Goal: Information Seeking & Learning: Find specific fact

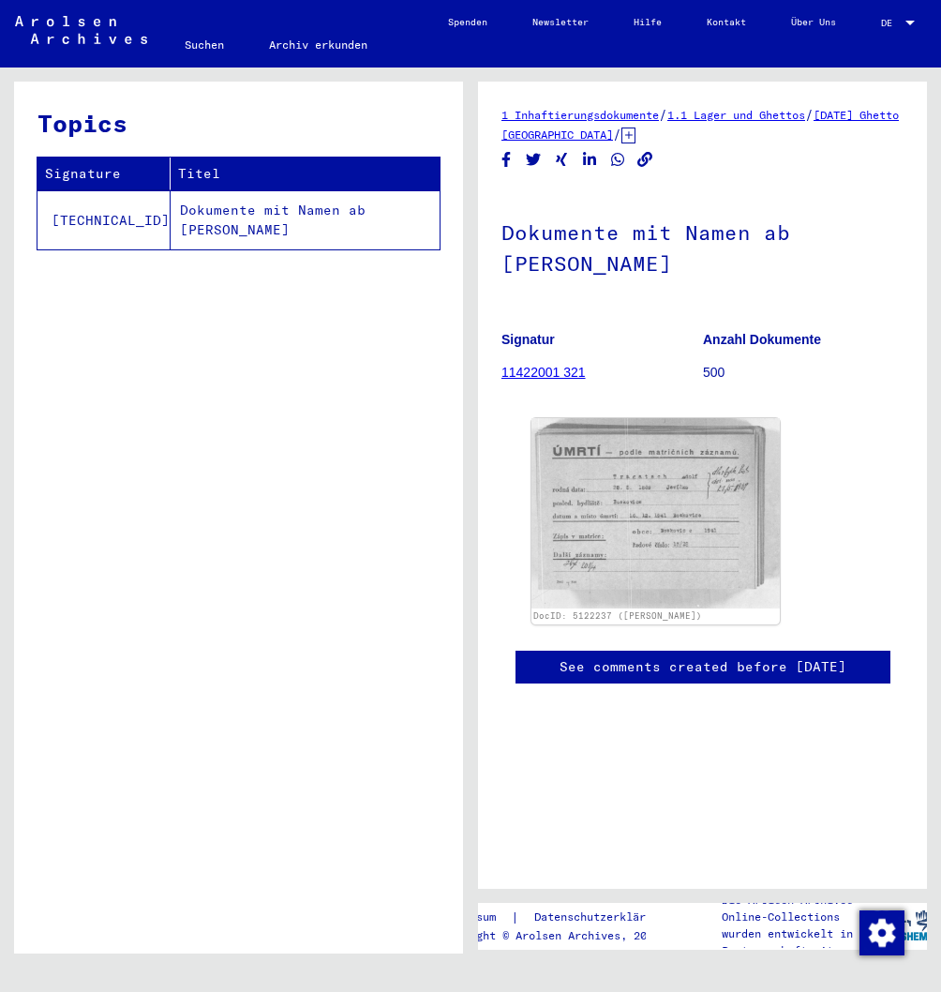
scroll to position [0, 157]
click at [915, 22] on div at bounding box center [910, 23] width 9 height 5
click at [875, 37] on span "English" at bounding box center [856, 36] width 66 height 19
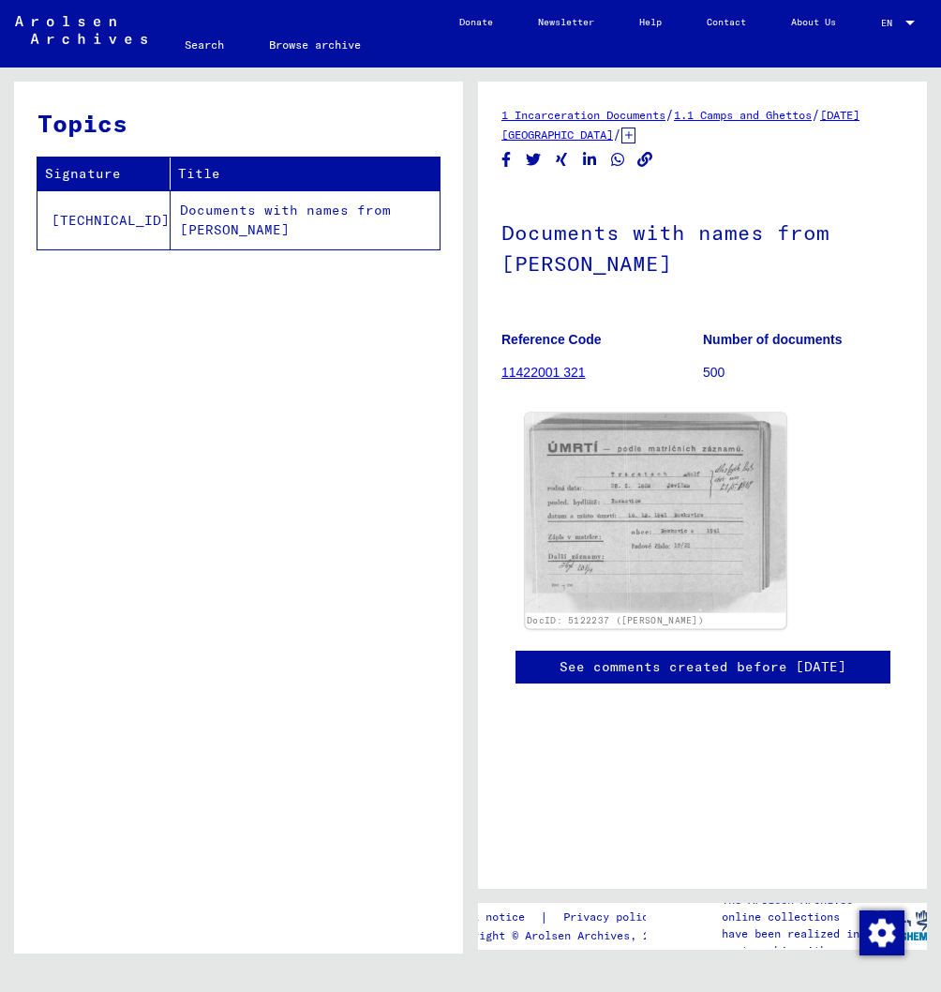
click at [525, 531] on img at bounding box center [655, 513] width 261 height 200
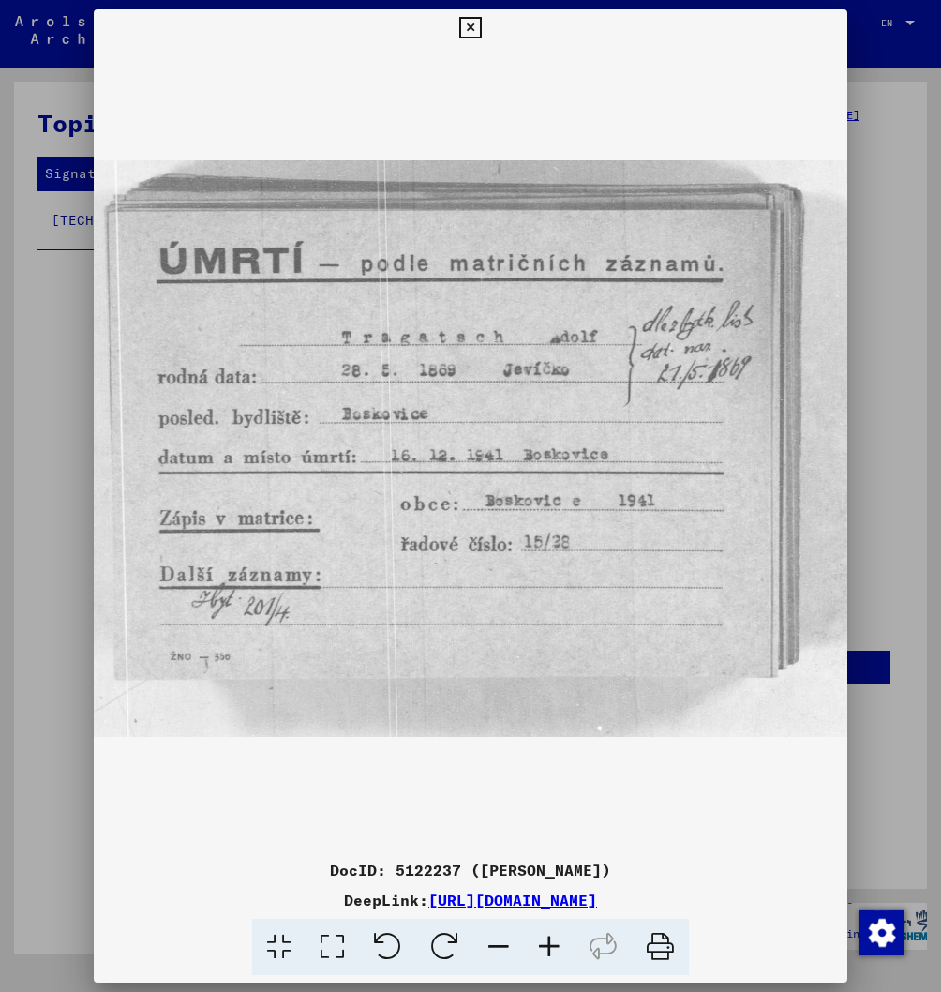
click at [481, 31] on icon at bounding box center [470, 28] width 22 height 22
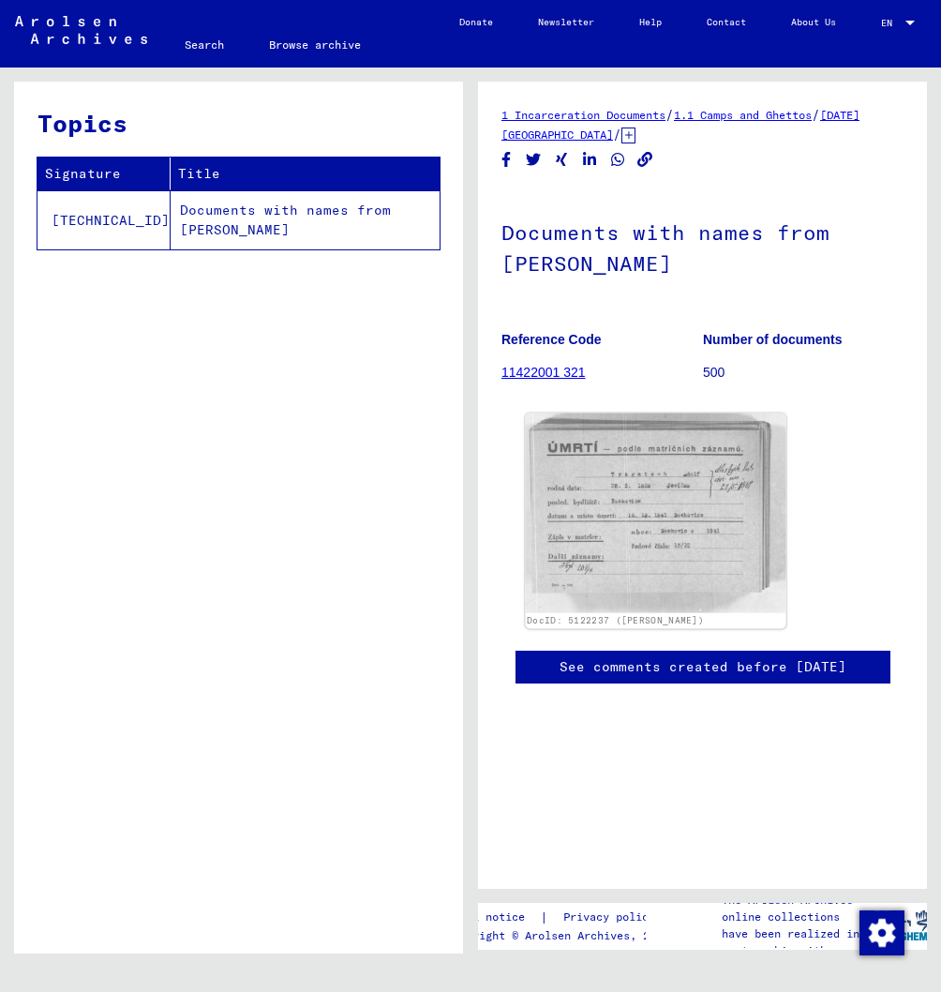
click at [525, 512] on img at bounding box center [655, 513] width 261 height 200
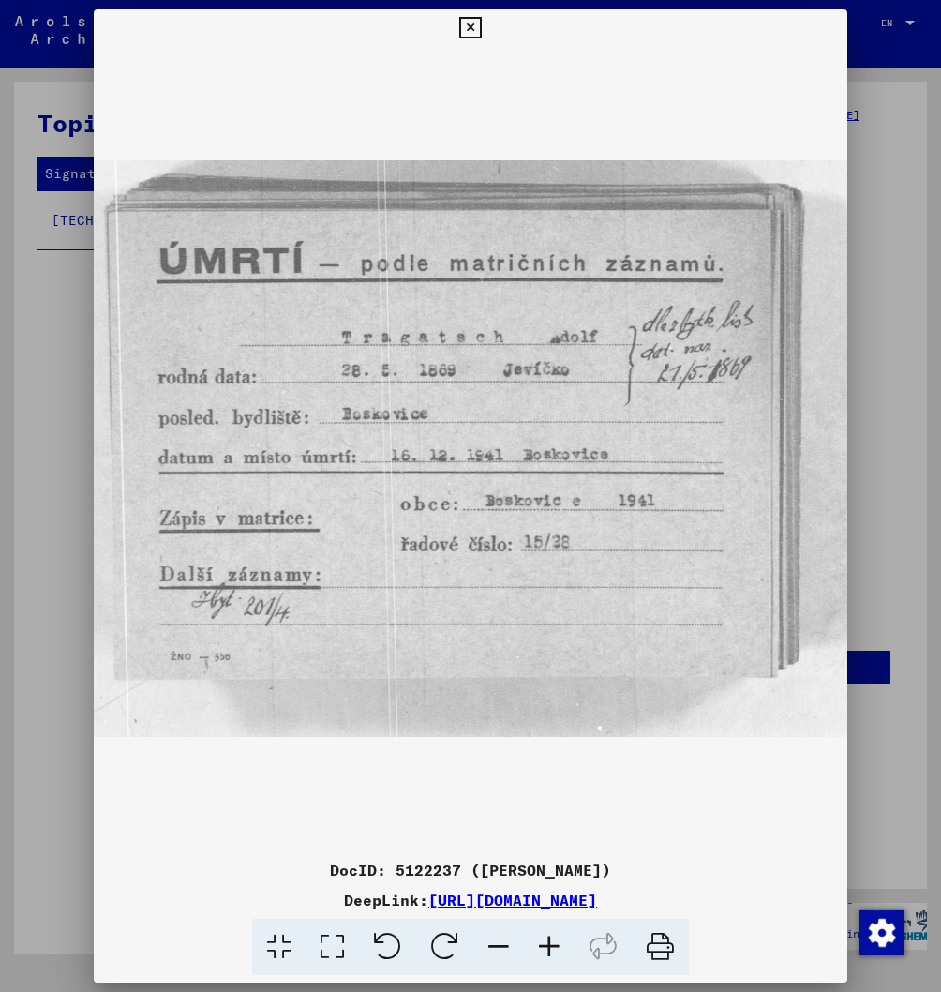
click at [481, 37] on icon at bounding box center [470, 28] width 22 height 22
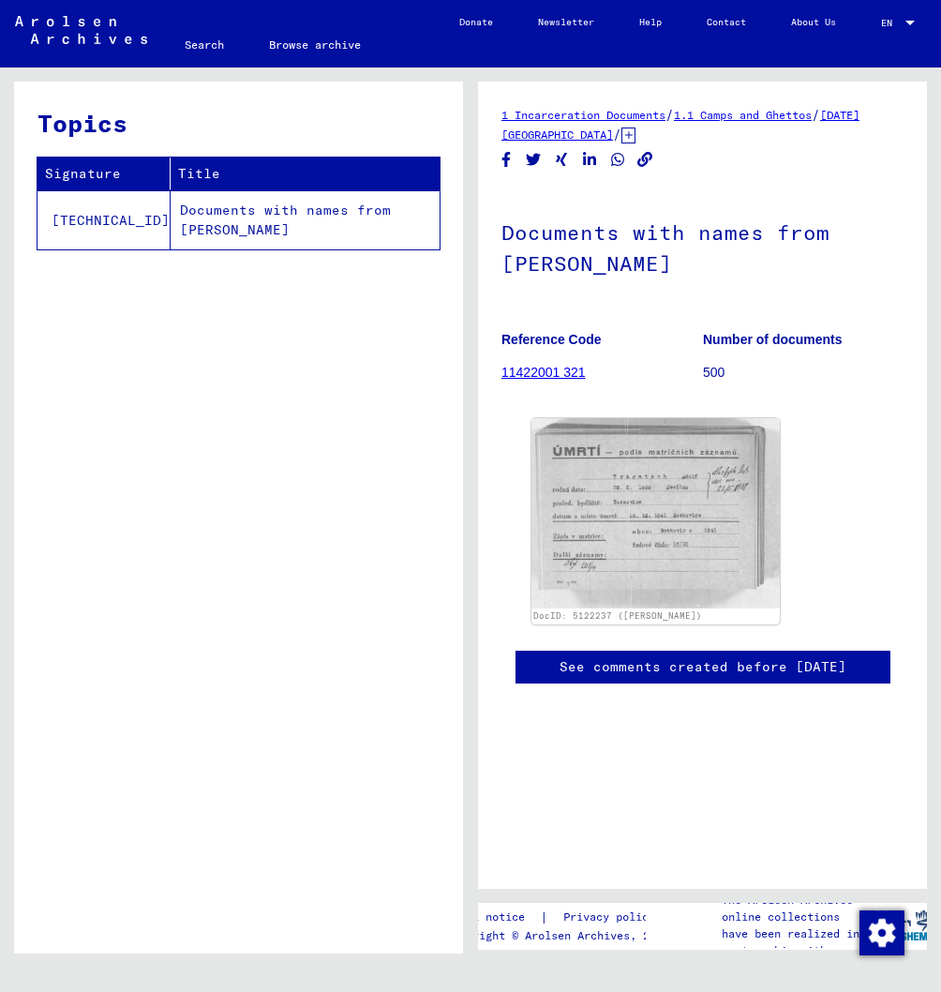
drag, startPoint x: 558, startPoint y: 483, endPoint x: 202, endPoint y: 509, distance: 356.2
click at [819, 555] on div "DocID: 5122237 (ADOLF TRAGATSCH)" at bounding box center [702, 521] width 357 height 220
drag, startPoint x: 641, startPoint y: 533, endPoint x: 953, endPoint y: 533, distance: 312.1
click at [199, 43] on link "Search" at bounding box center [204, 44] width 84 height 45
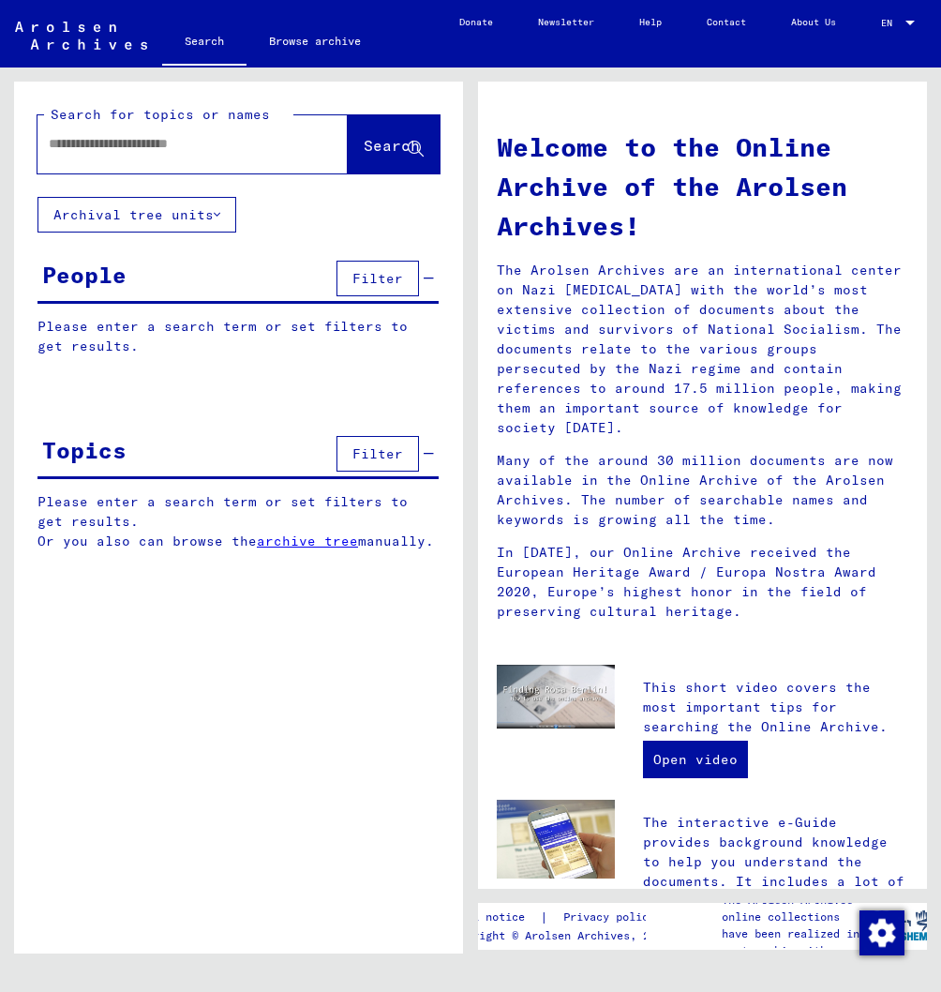
click at [117, 158] on div at bounding box center [164, 144] width 254 height 42
click at [98, 150] on input "text" at bounding box center [170, 144] width 243 height 20
click at [364, 149] on span "Search" at bounding box center [392, 145] width 56 height 19
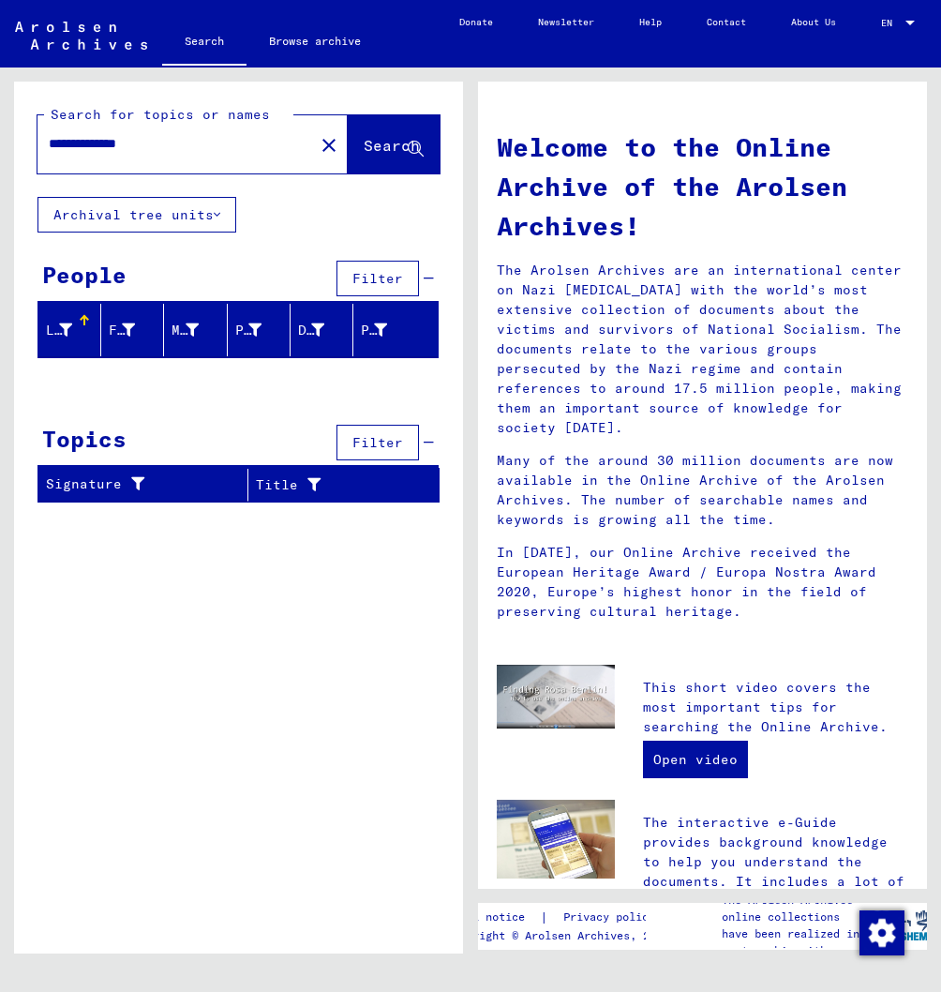
drag, startPoint x: 96, startPoint y: 148, endPoint x: 50, endPoint y: 148, distance: 45.9
click at [50, 148] on input "**********" at bounding box center [170, 144] width 243 height 20
type input "*********"
click at [376, 153] on span "Search" at bounding box center [392, 145] width 56 height 19
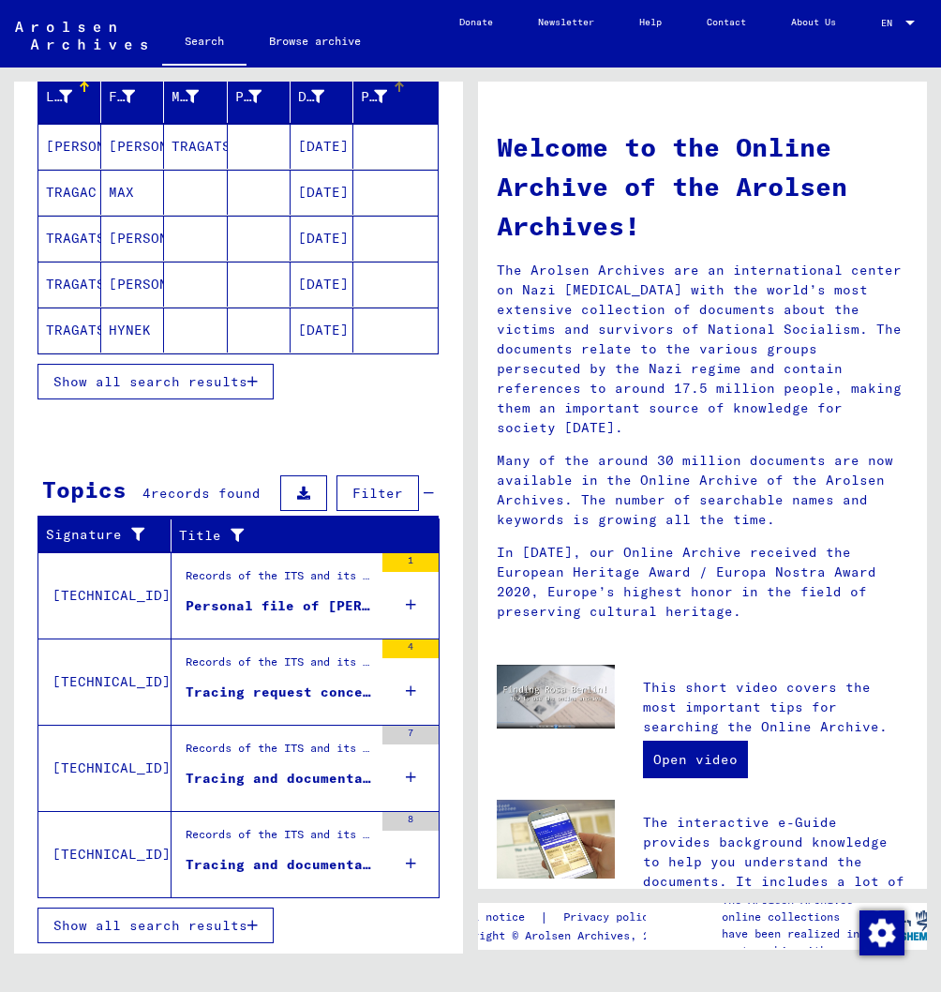
scroll to position [300, 0]
click at [130, 373] on span "Show all search results" at bounding box center [150, 381] width 194 height 17
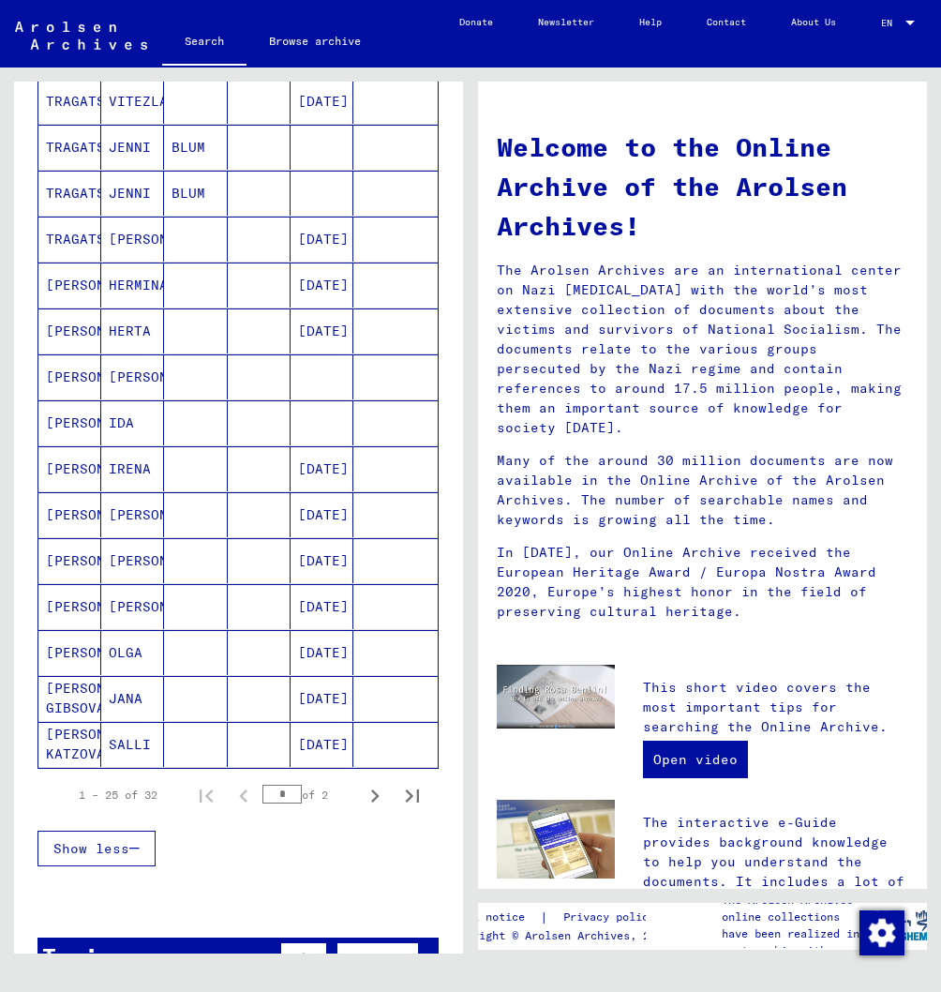
scroll to position [786, 0]
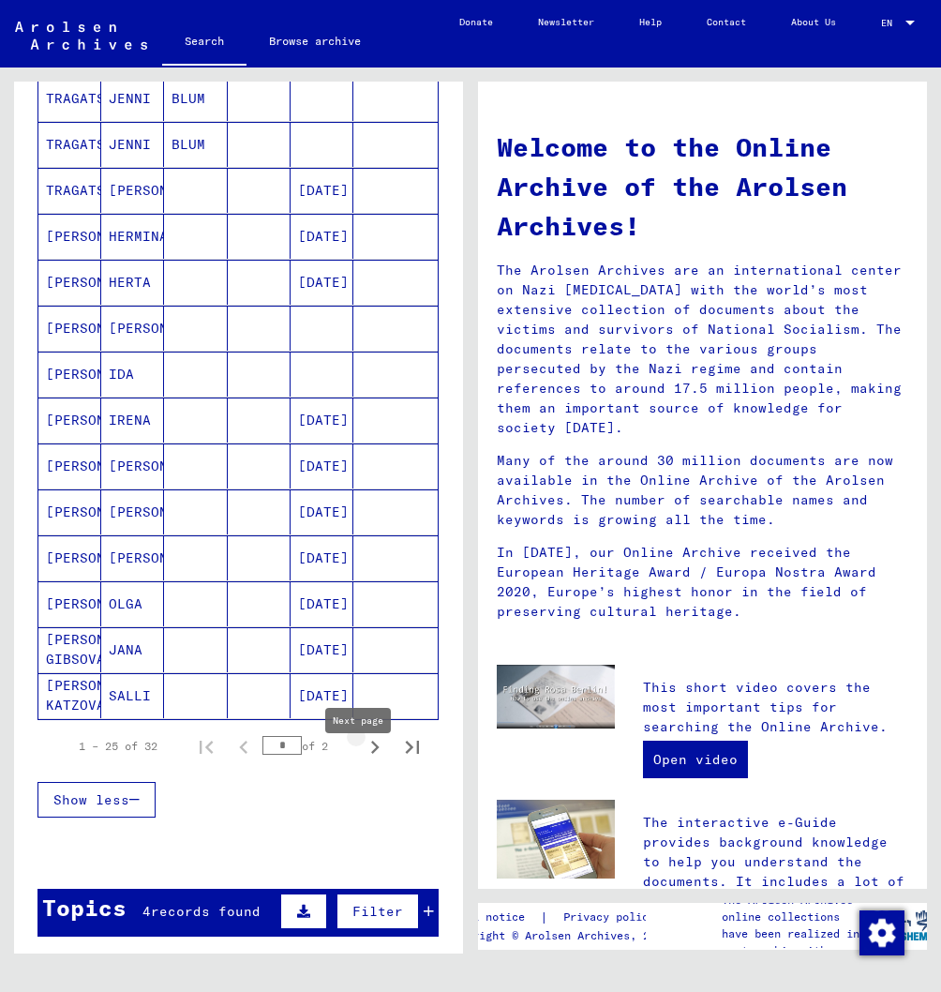
click at [371, 760] on icon "Next page" at bounding box center [375, 747] width 26 height 26
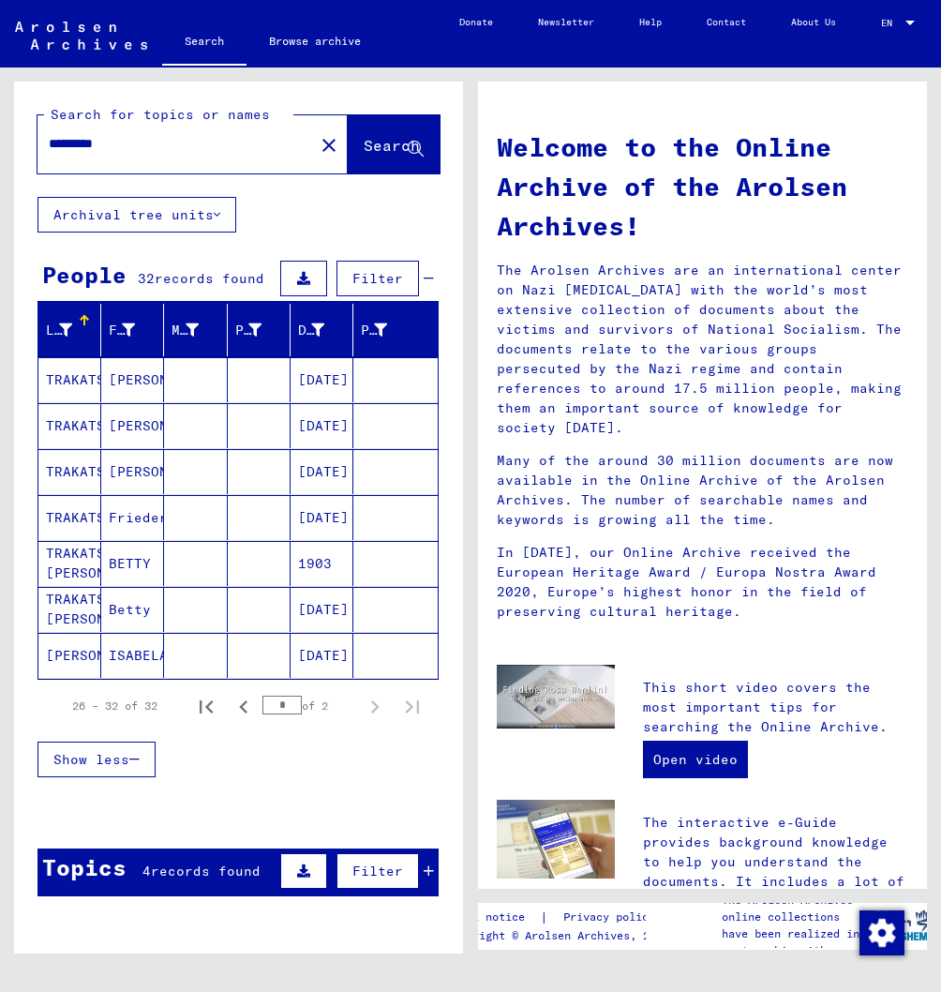
scroll to position [0, 0]
click at [246, 720] on icon "Previous page" at bounding box center [244, 707] width 26 height 26
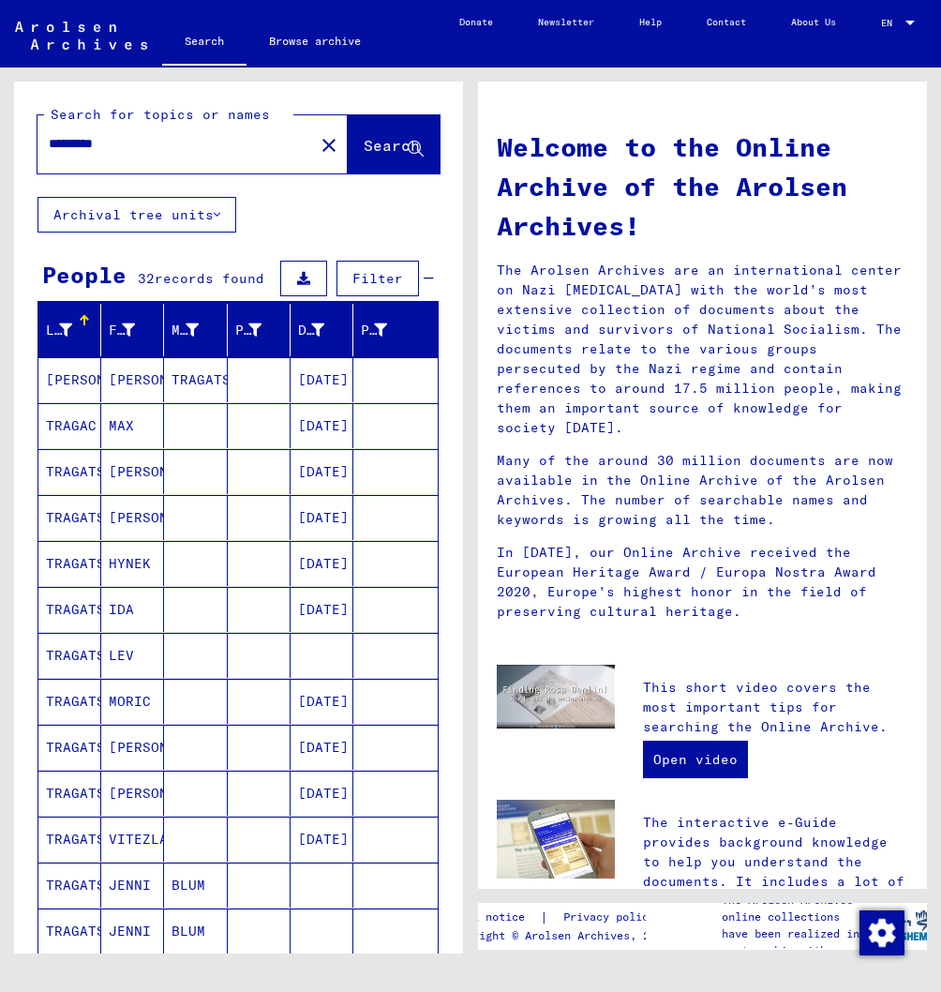
click at [90, 446] on mat-cell "TRAGAC" at bounding box center [69, 425] width 63 height 45
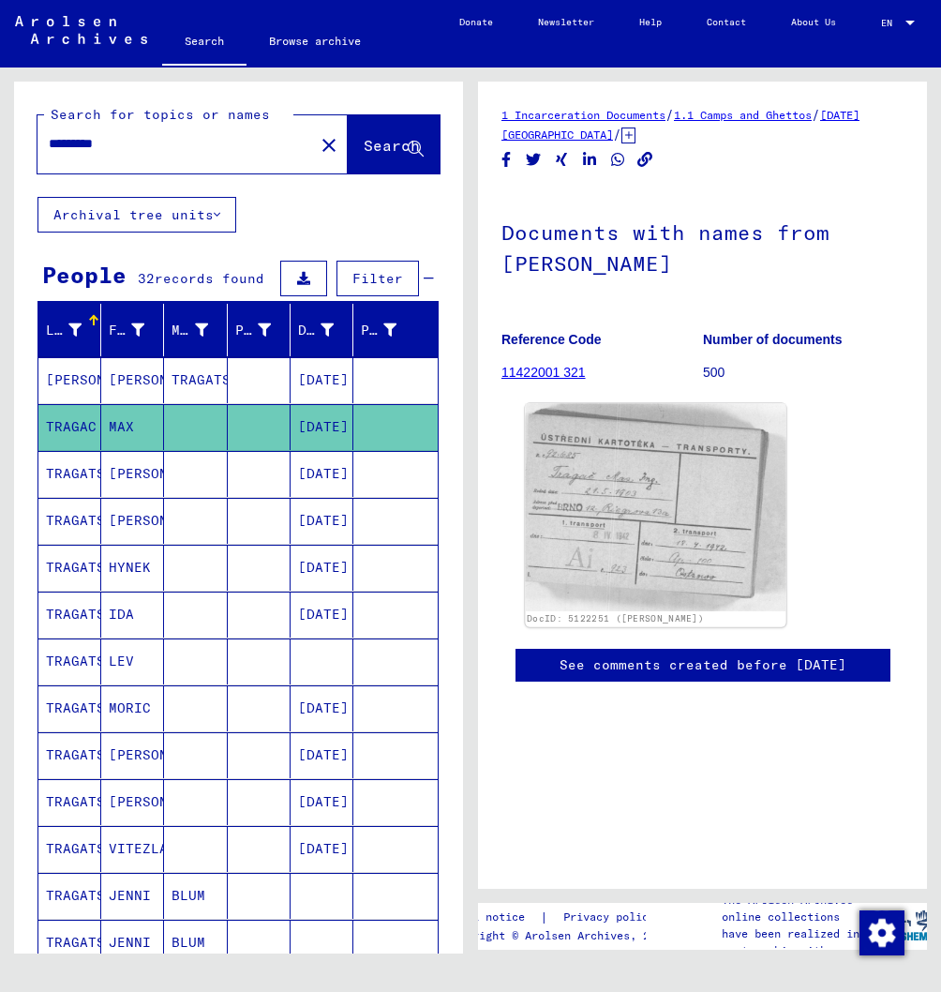
click at [624, 491] on img at bounding box center [655, 507] width 261 height 207
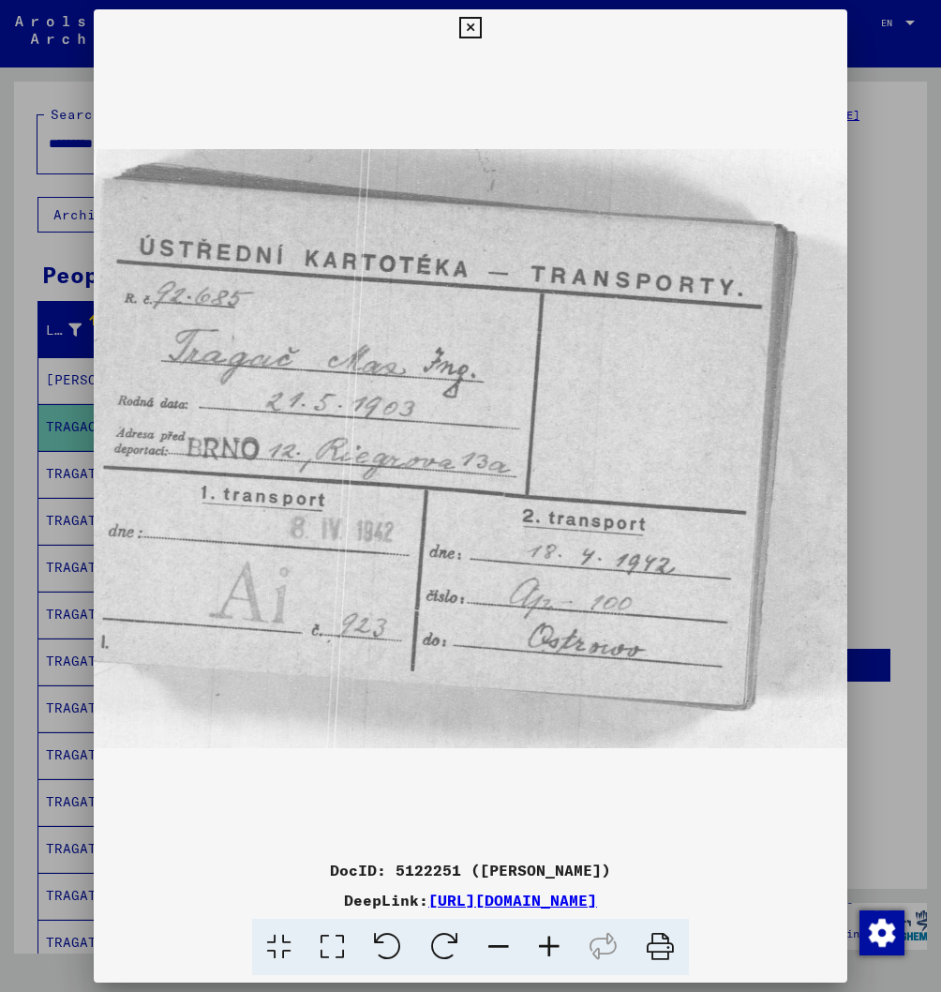
click at [481, 21] on icon at bounding box center [470, 28] width 22 height 22
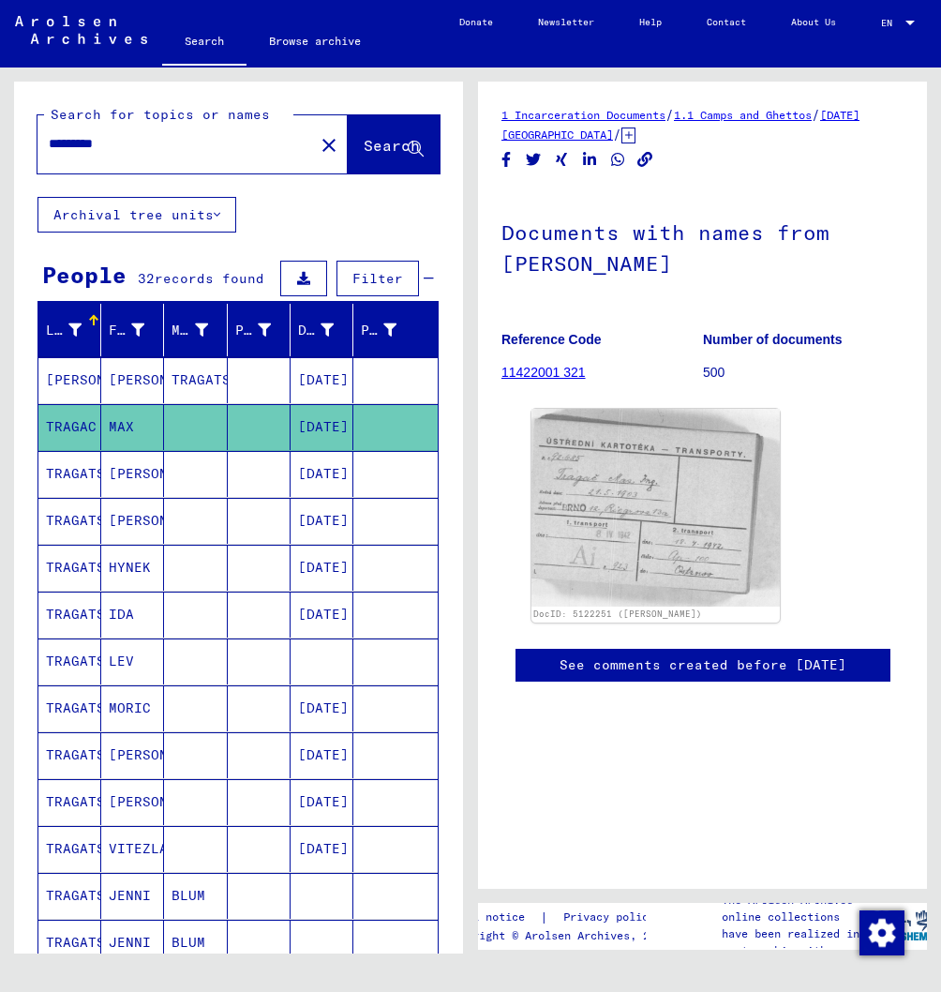
click at [125, 493] on mat-cell "ADOLF" at bounding box center [132, 474] width 63 height 46
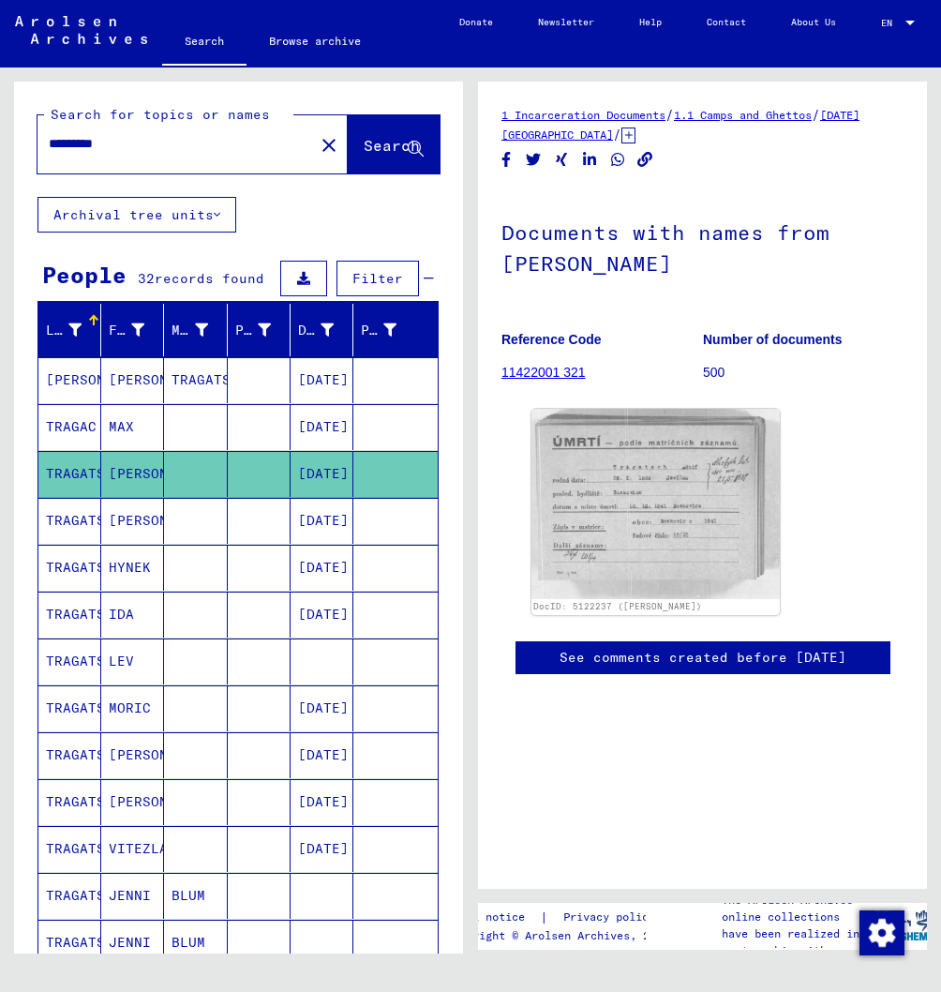
click at [101, 542] on mat-cell "BERNARD" at bounding box center [132, 521] width 63 height 46
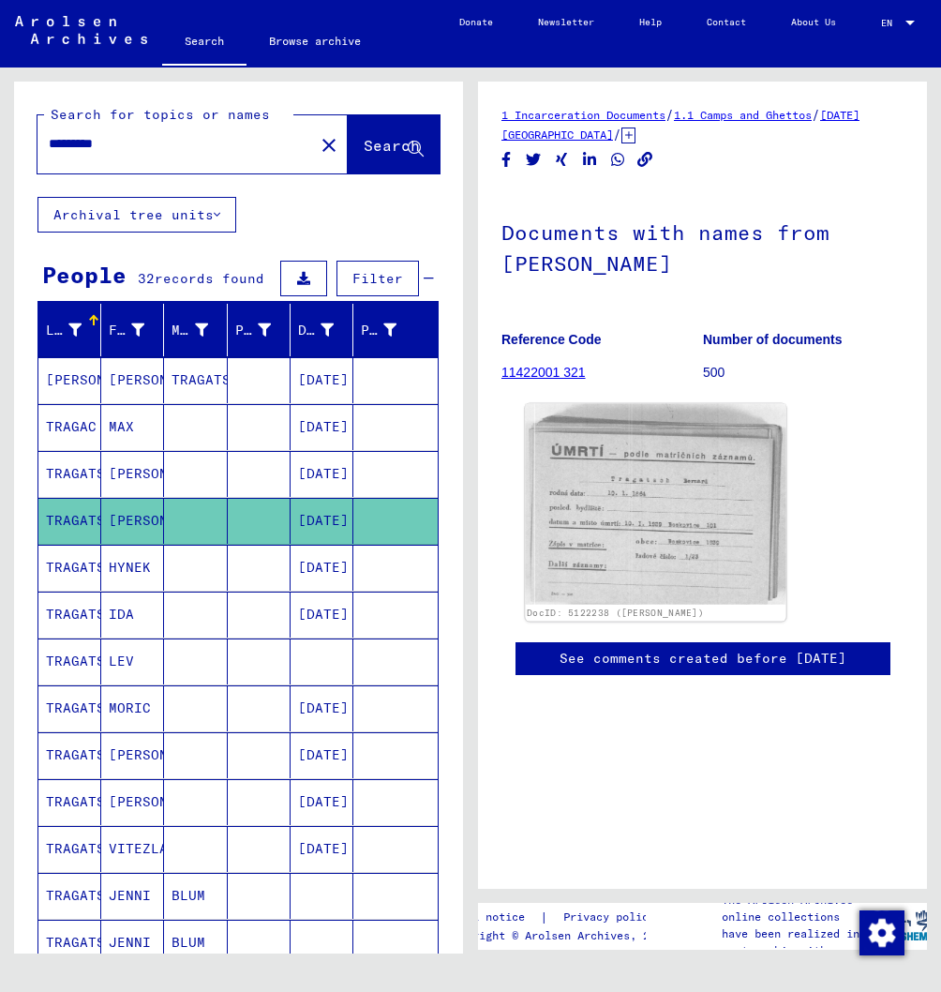
click at [558, 496] on img at bounding box center [655, 504] width 261 height 201
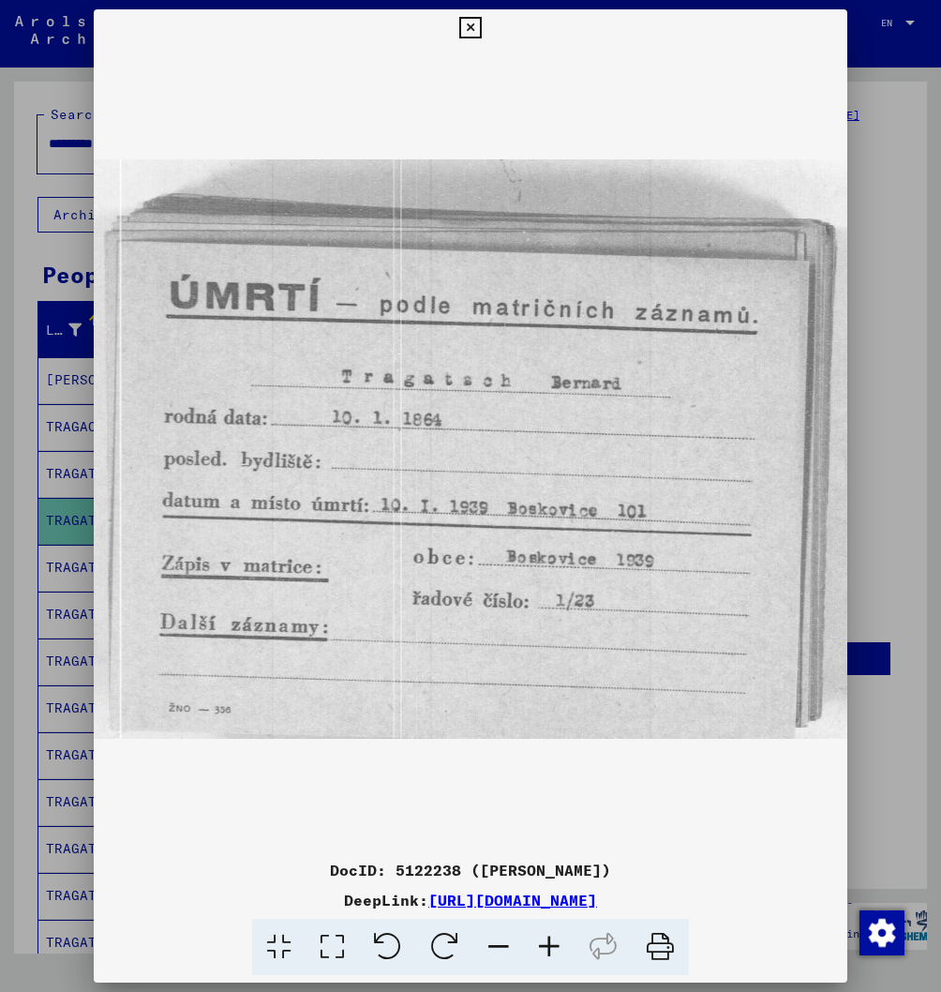
click at [481, 34] on icon at bounding box center [470, 28] width 22 height 22
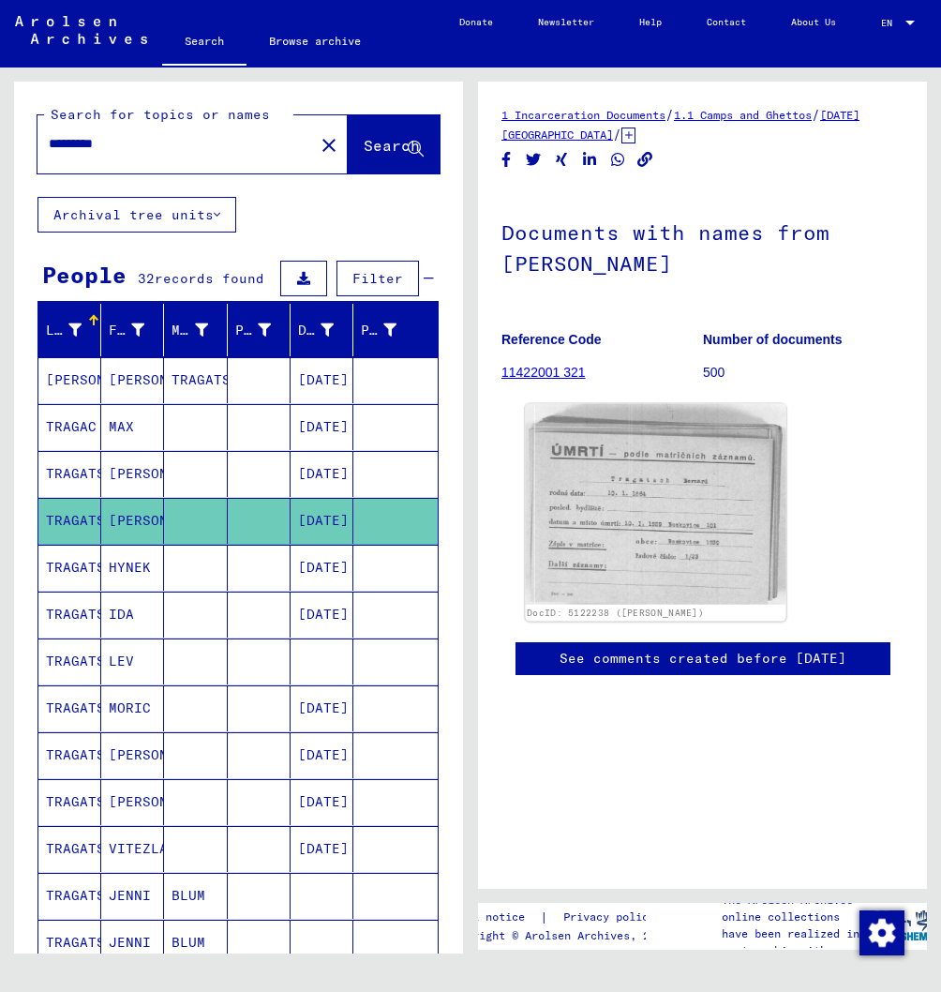
drag, startPoint x: 642, startPoint y: 548, endPoint x: 762, endPoint y: 521, distance: 123.0
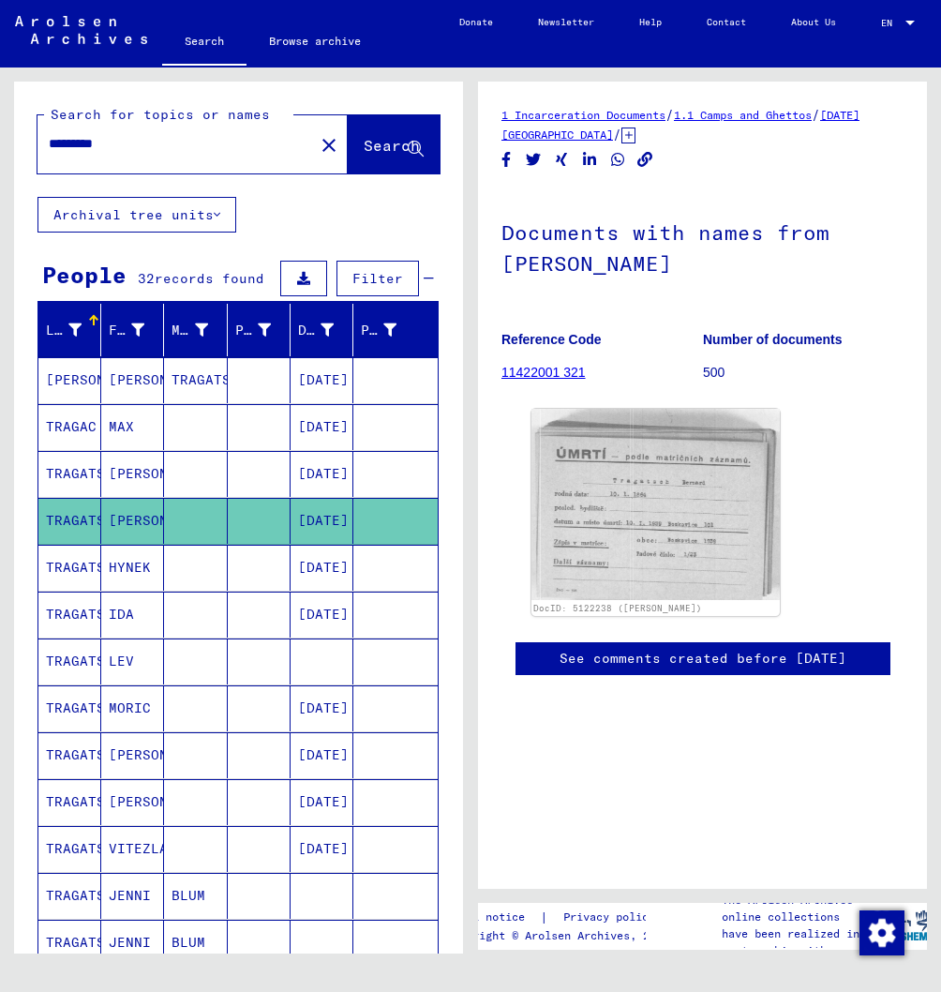
click at [124, 588] on mat-cell "HYNEK" at bounding box center [132, 568] width 63 height 46
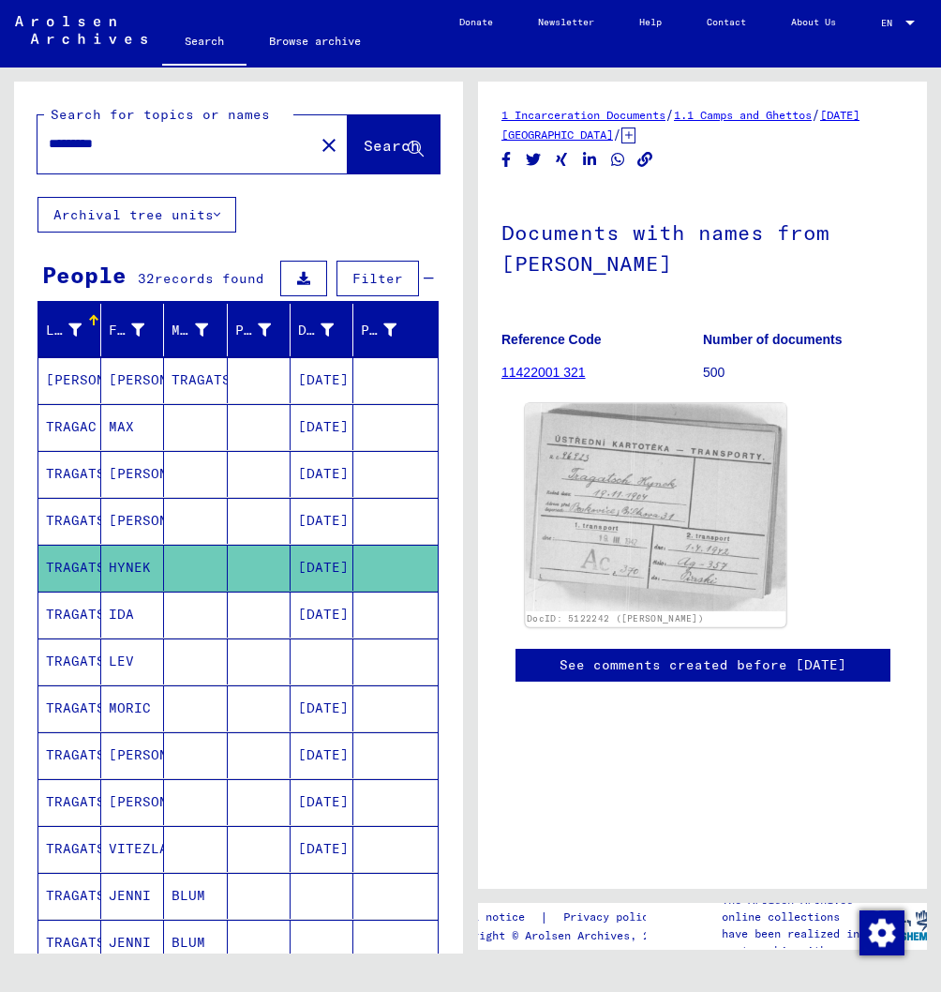
click at [579, 555] on img at bounding box center [655, 507] width 261 height 207
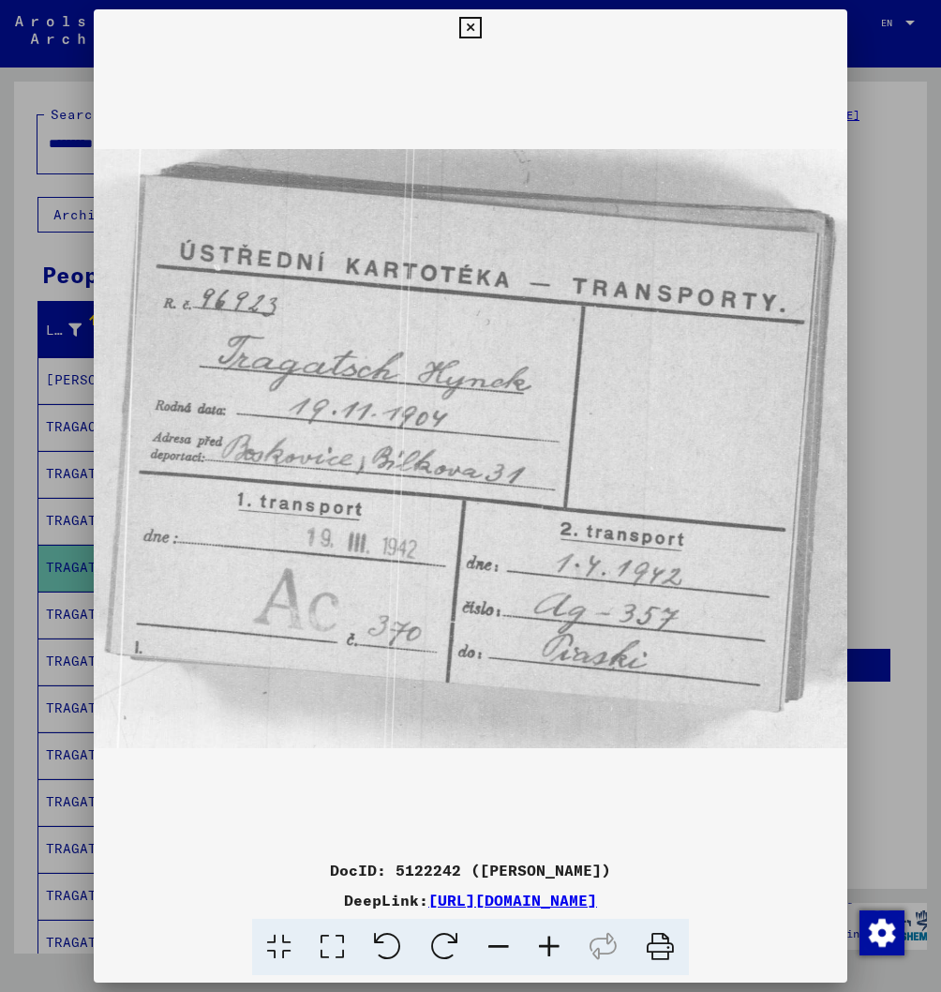
click at [481, 25] on icon at bounding box center [470, 28] width 22 height 22
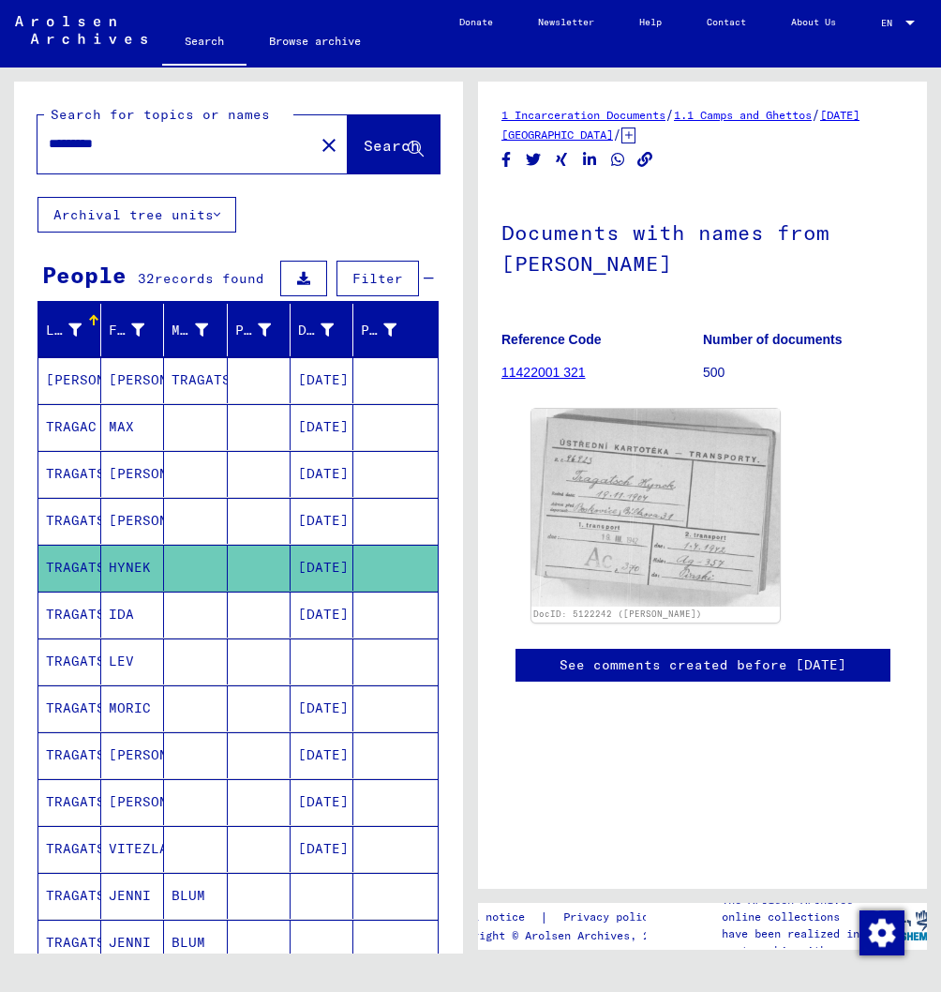
drag, startPoint x: 632, startPoint y: 510, endPoint x: -24, endPoint y: 472, distance: 657.2
drag, startPoint x: 685, startPoint y: 508, endPoint x: 957, endPoint y: 514, distance: 271.9
click at [109, 637] on mat-cell "IDA" at bounding box center [132, 614] width 63 height 46
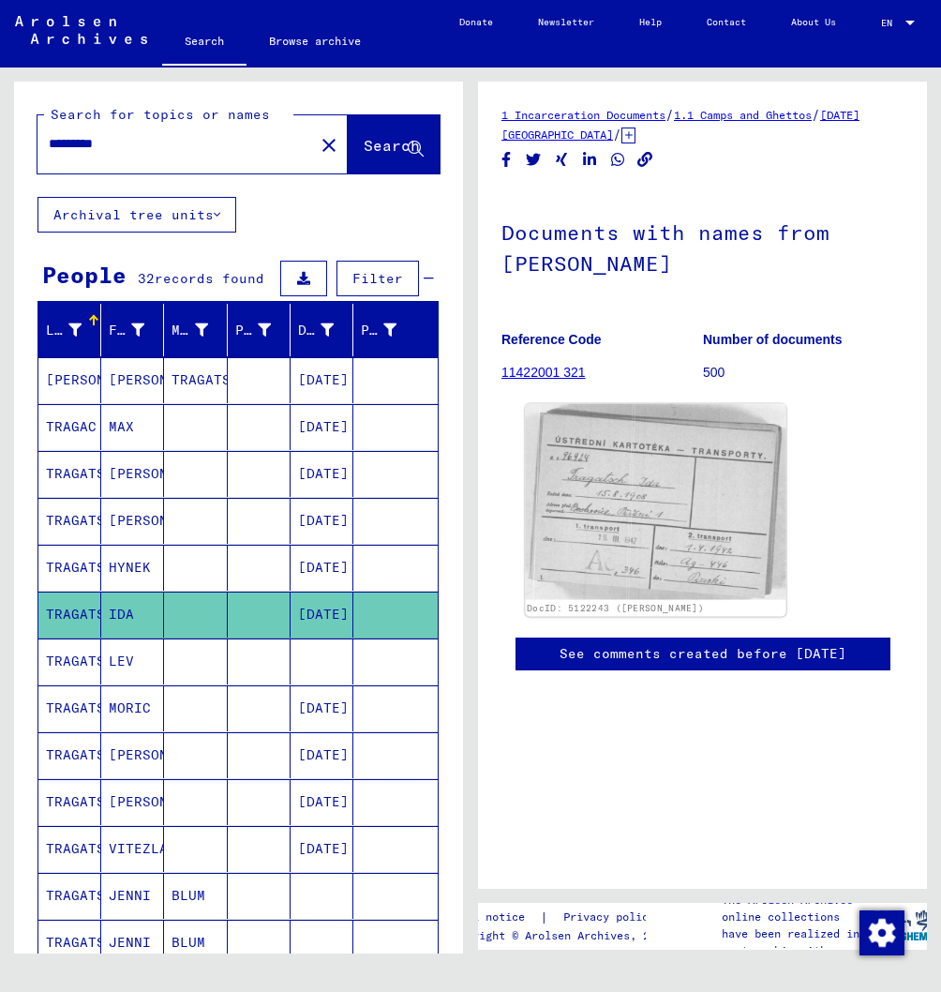
click at [762, 542] on img at bounding box center [655, 502] width 261 height 196
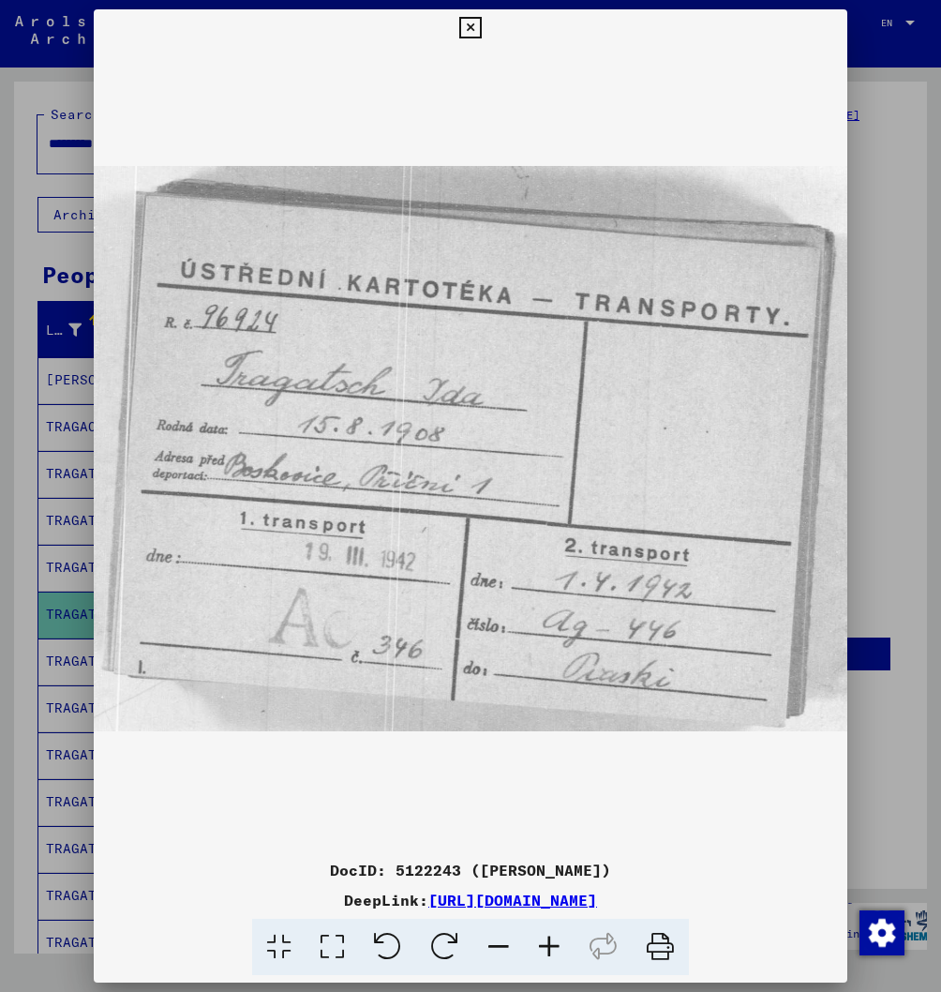
click at [481, 28] on icon at bounding box center [470, 28] width 22 height 22
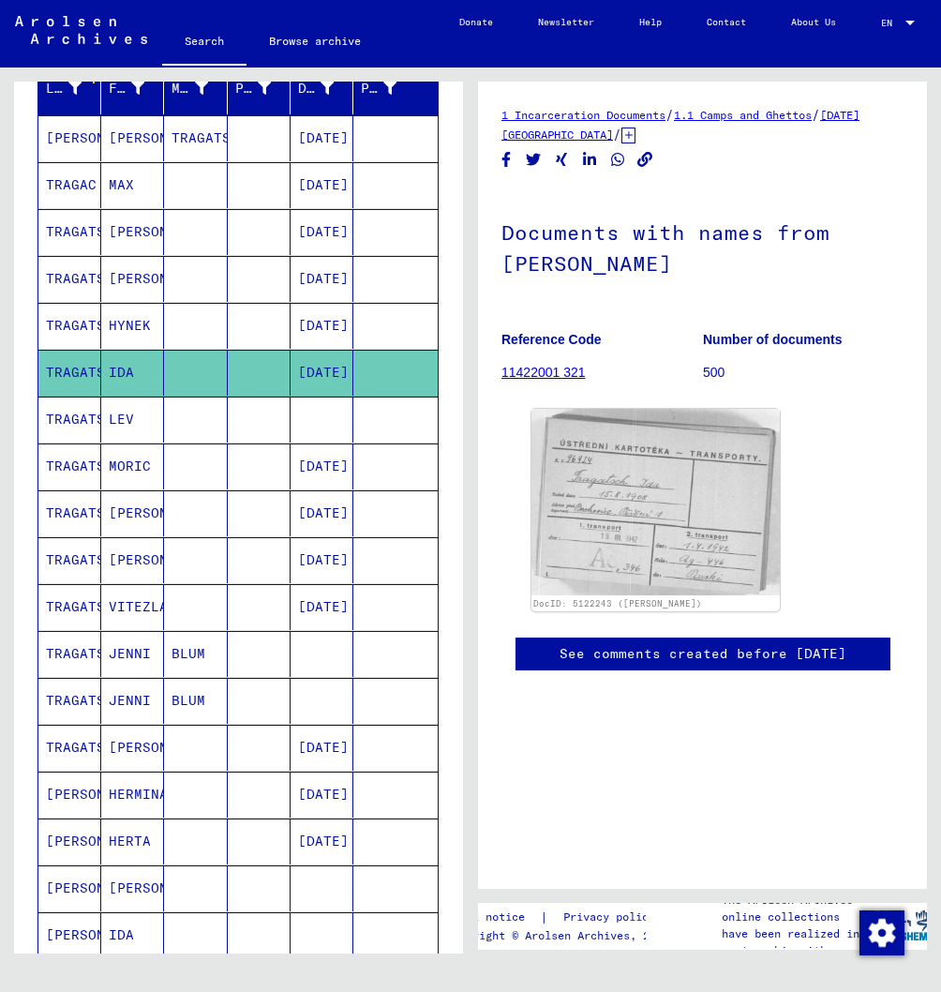
scroll to position [258, 0]
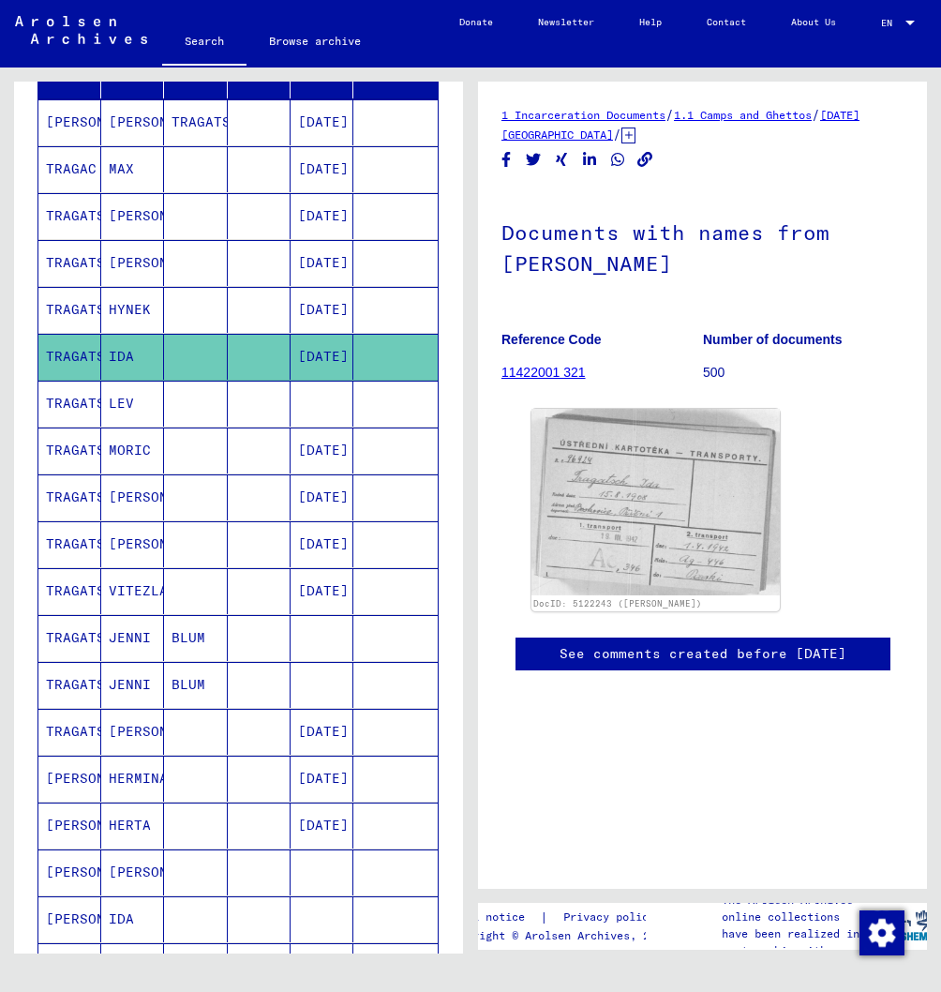
click at [111, 755] on mat-cell "Ida" at bounding box center [132, 732] width 63 height 46
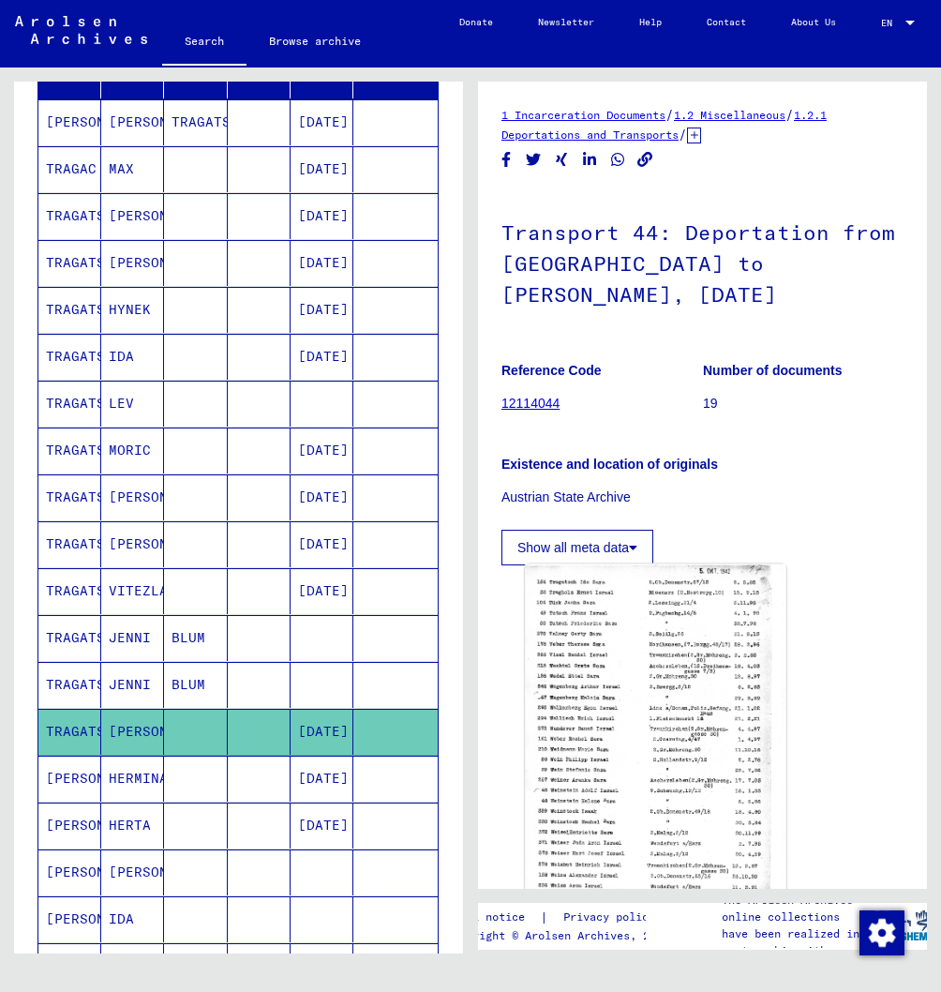
click at [667, 740] on img at bounding box center [655, 743] width 261 height 359
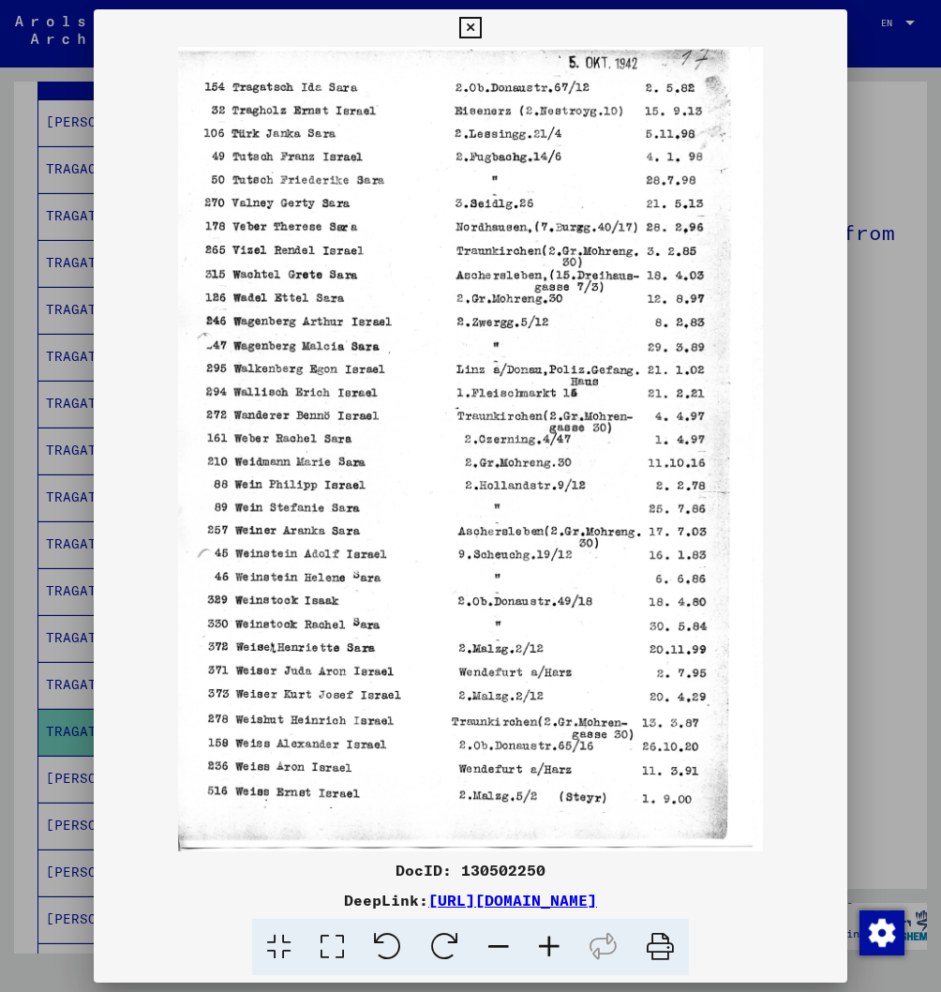
click at [481, 23] on icon at bounding box center [470, 28] width 22 height 22
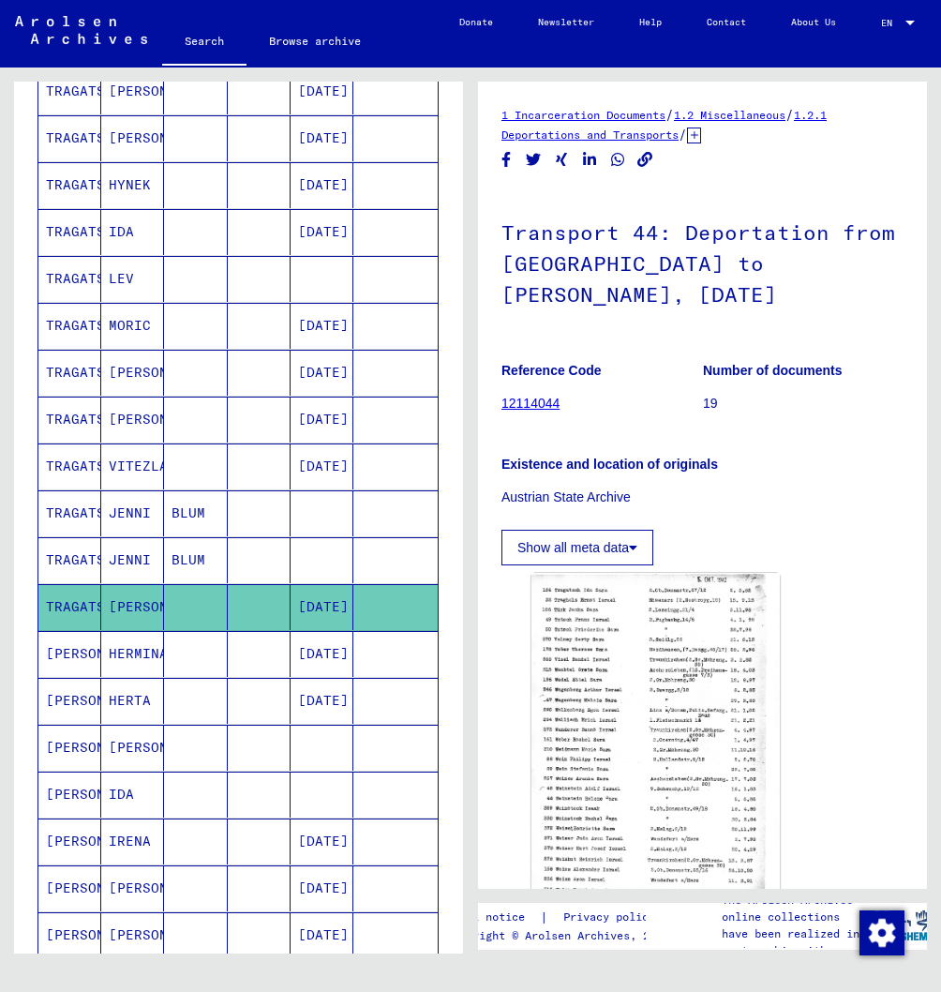
scroll to position [401, 0]
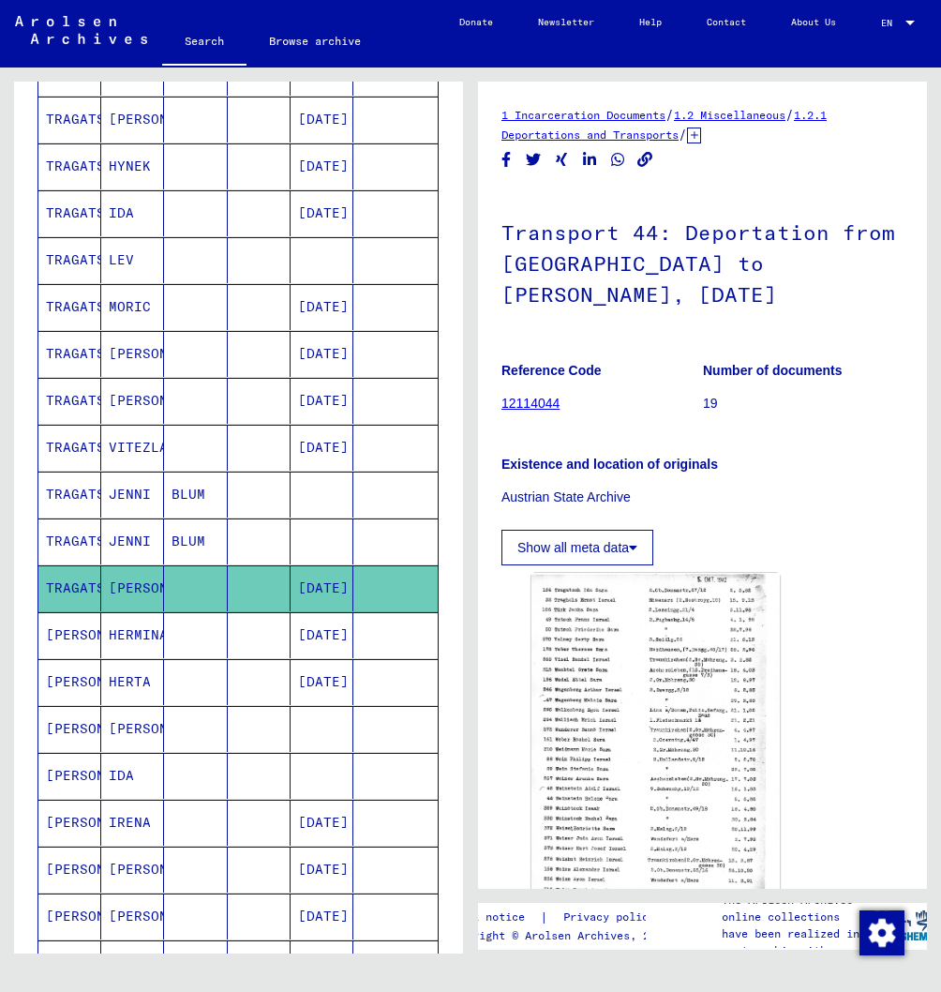
click at [132, 705] on mat-cell "HERTA" at bounding box center [132, 682] width 63 height 46
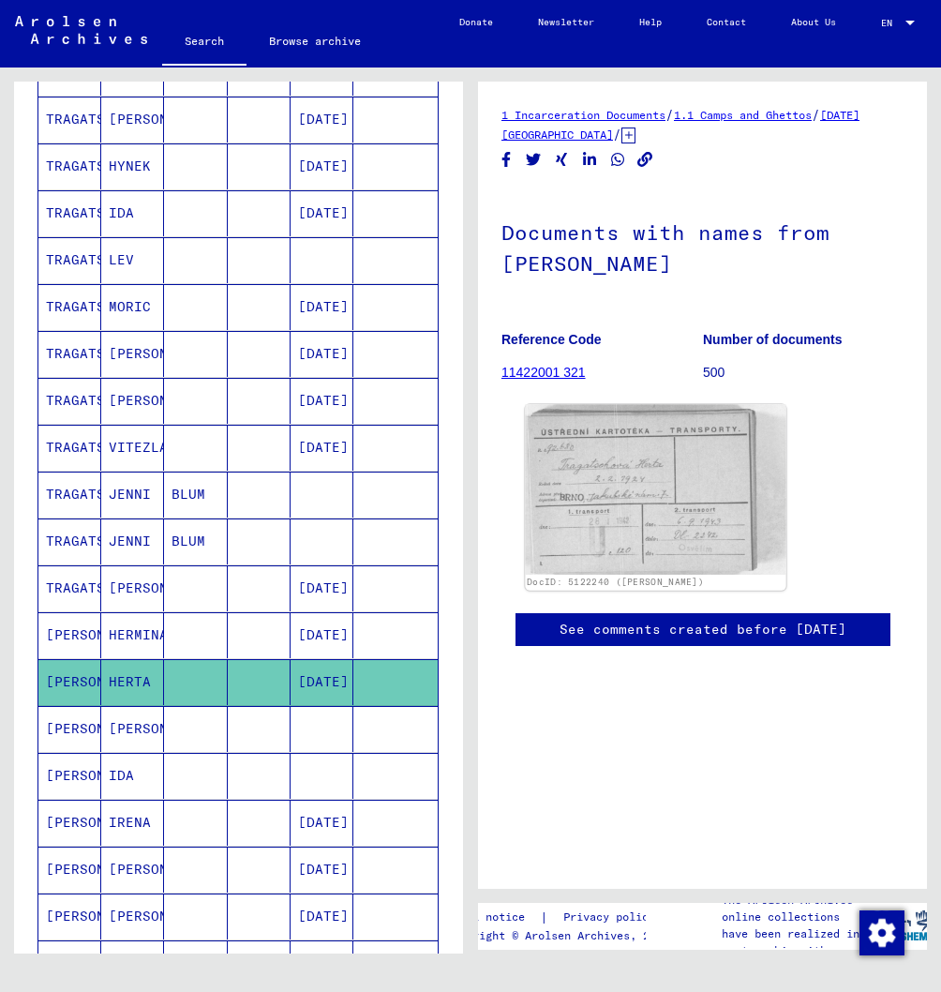
click at [730, 530] on img at bounding box center [655, 489] width 261 height 170
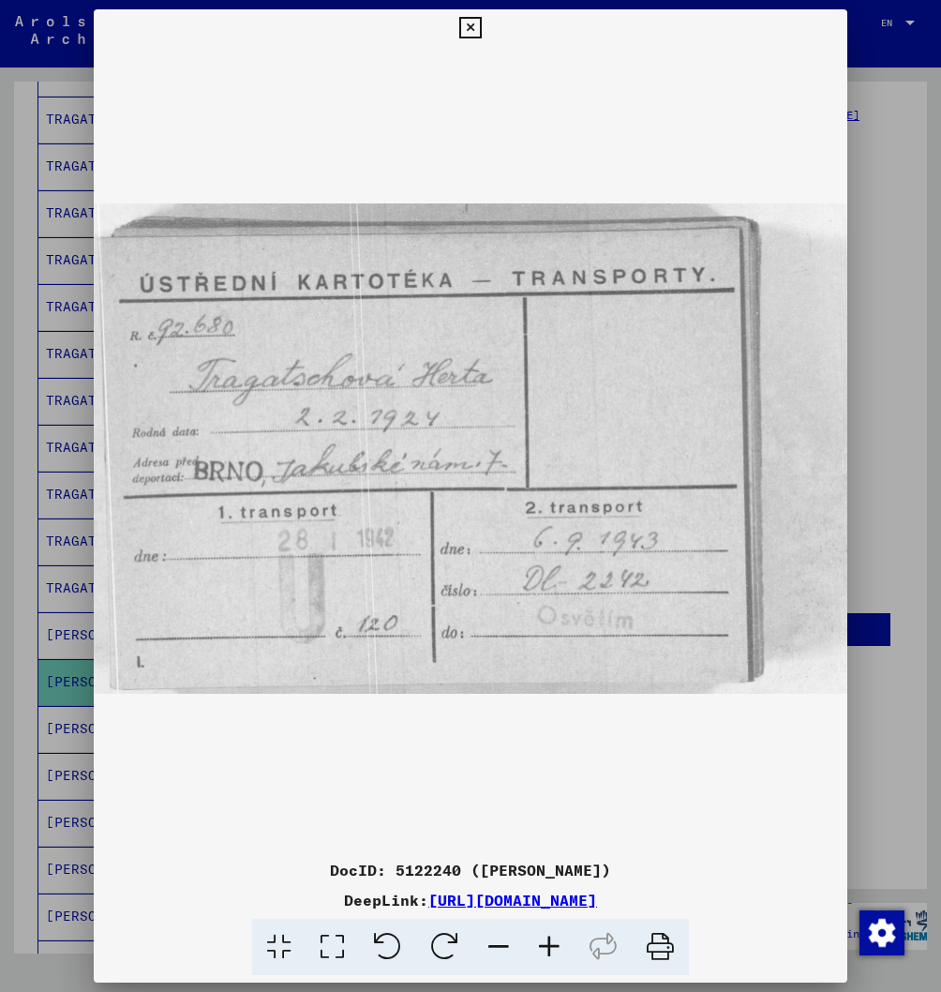
click at [481, 26] on icon at bounding box center [470, 28] width 22 height 22
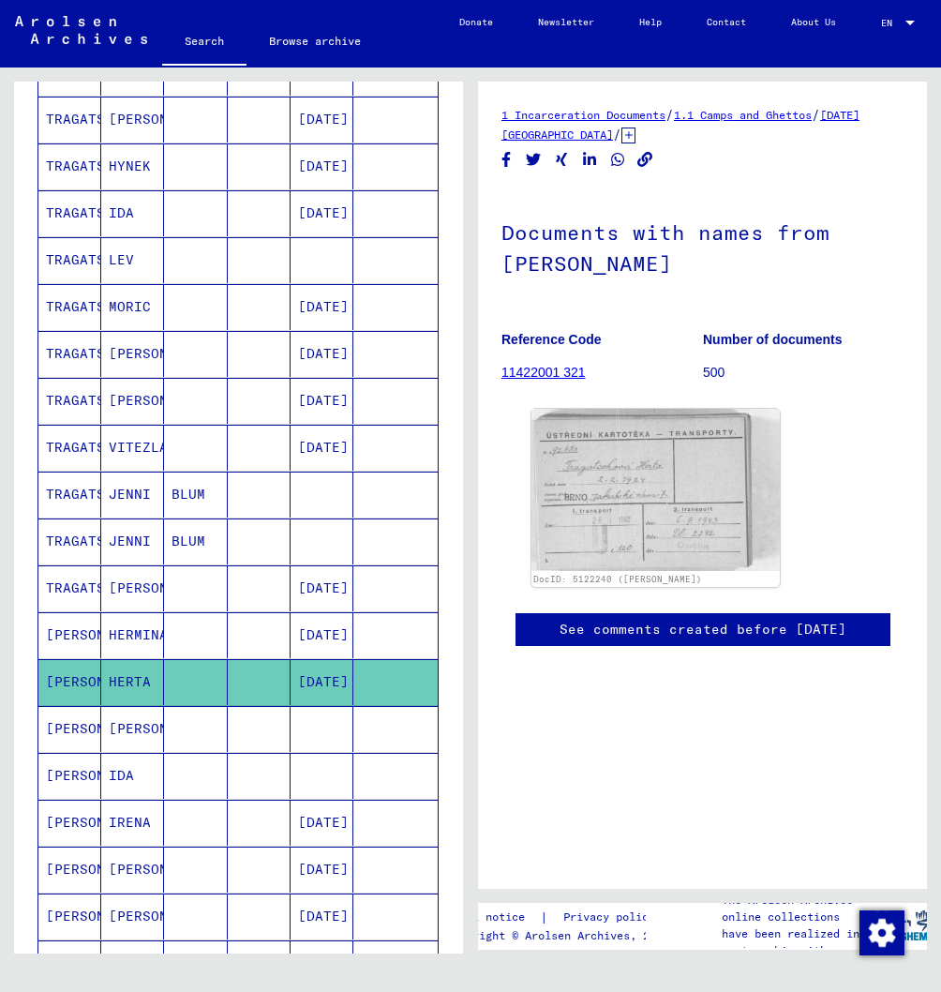
click at [119, 746] on mat-cell "HILDA" at bounding box center [132, 729] width 63 height 46
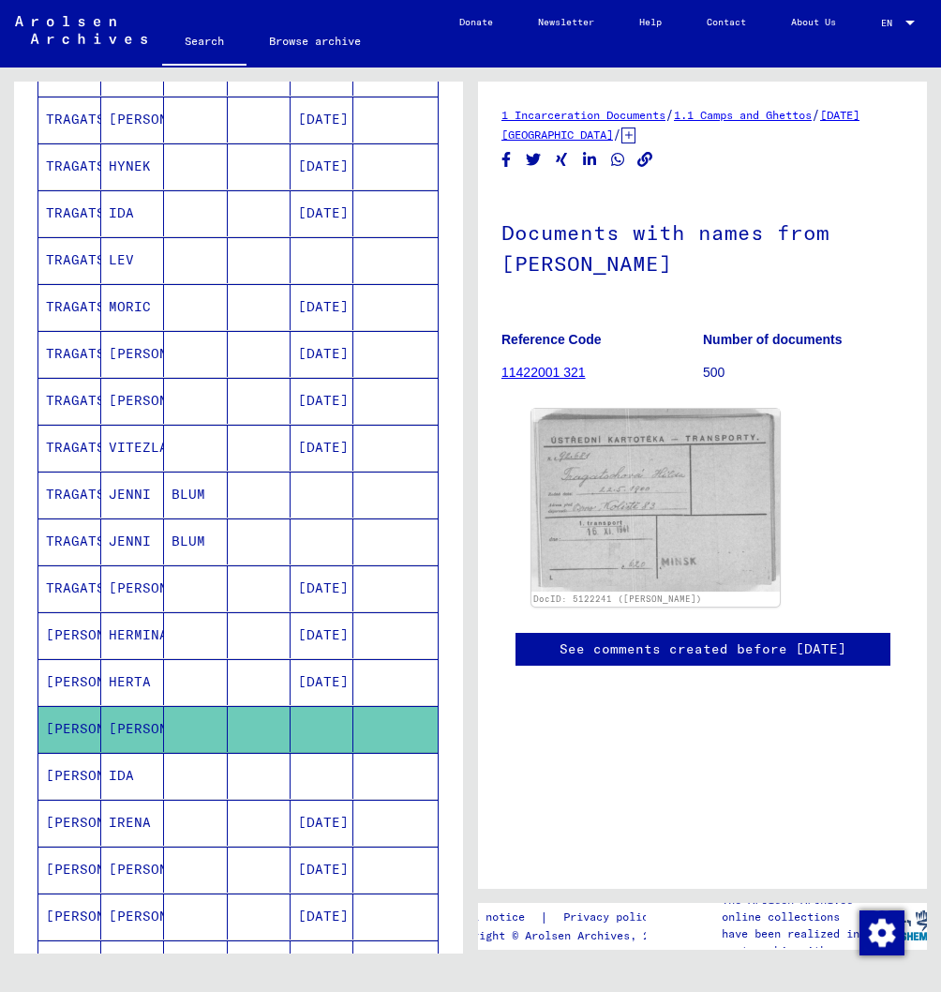
click at [109, 790] on mat-cell "IDA" at bounding box center [132, 776] width 63 height 46
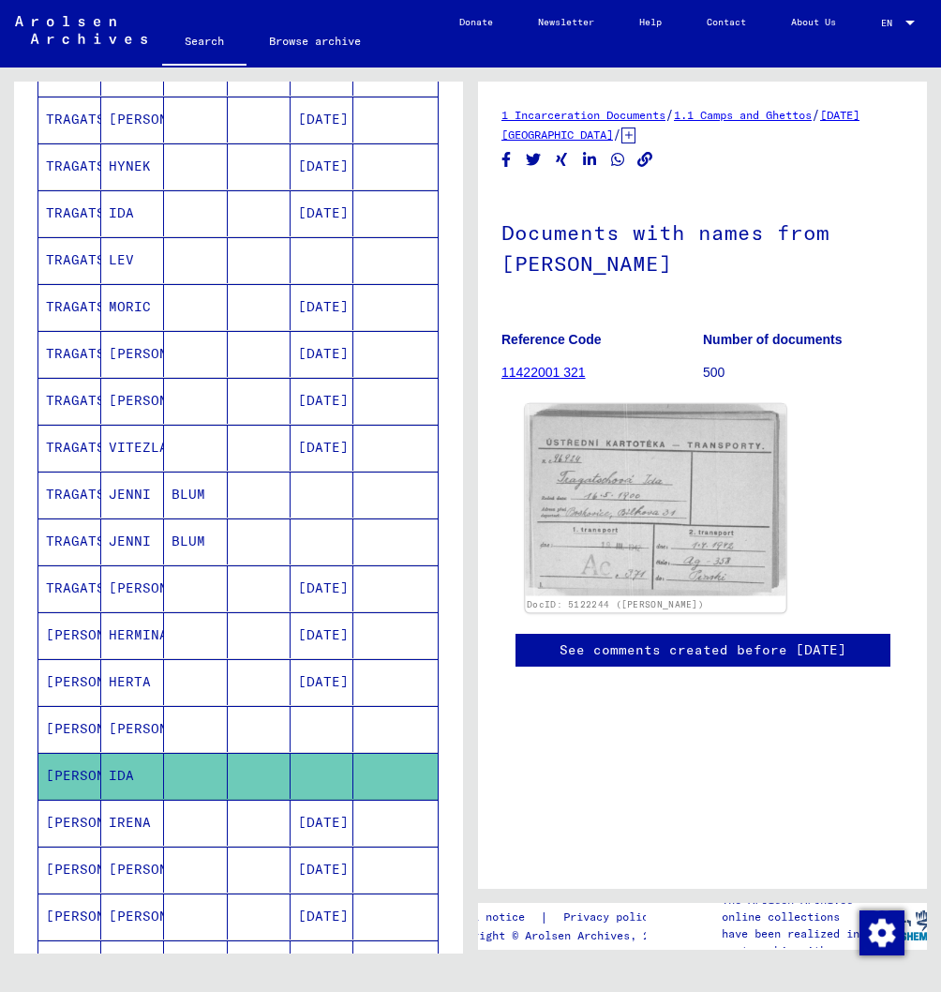
drag, startPoint x: 604, startPoint y: 477, endPoint x: 589, endPoint y: 474, distance: 15.3
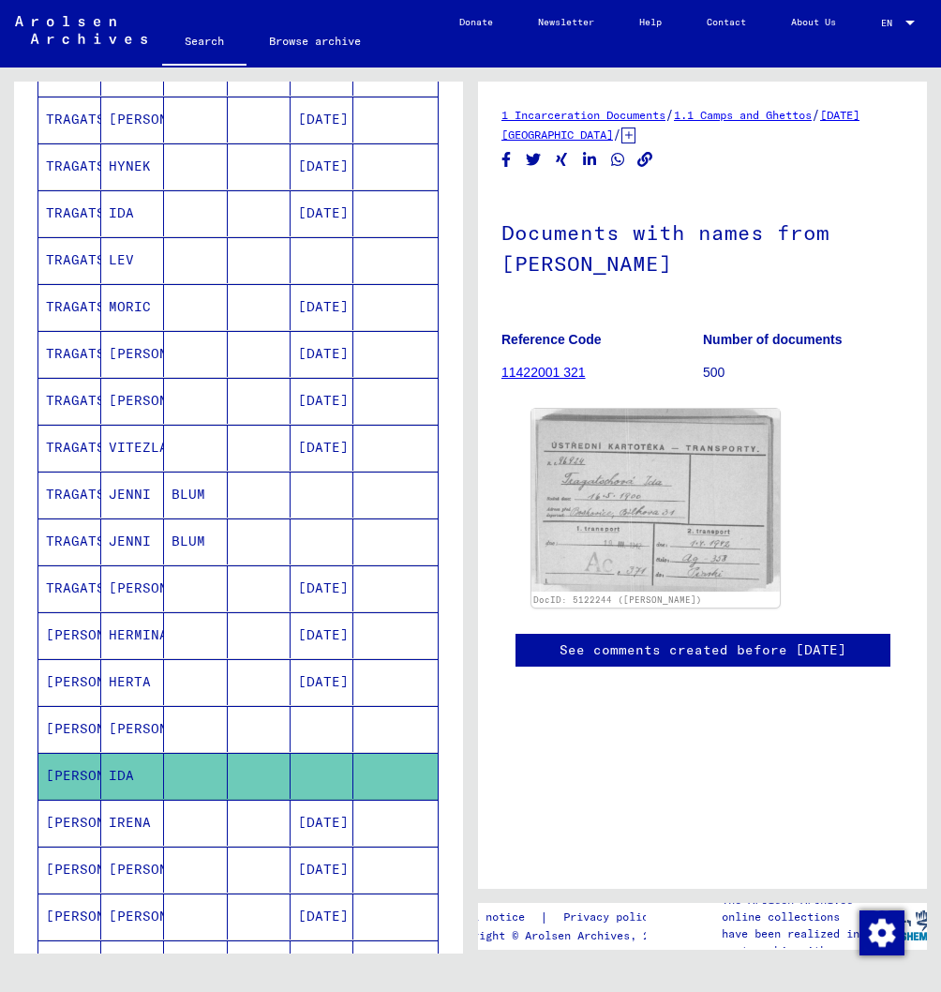
drag, startPoint x: 674, startPoint y: 425, endPoint x: -6, endPoint y: 432, distance: 679.6
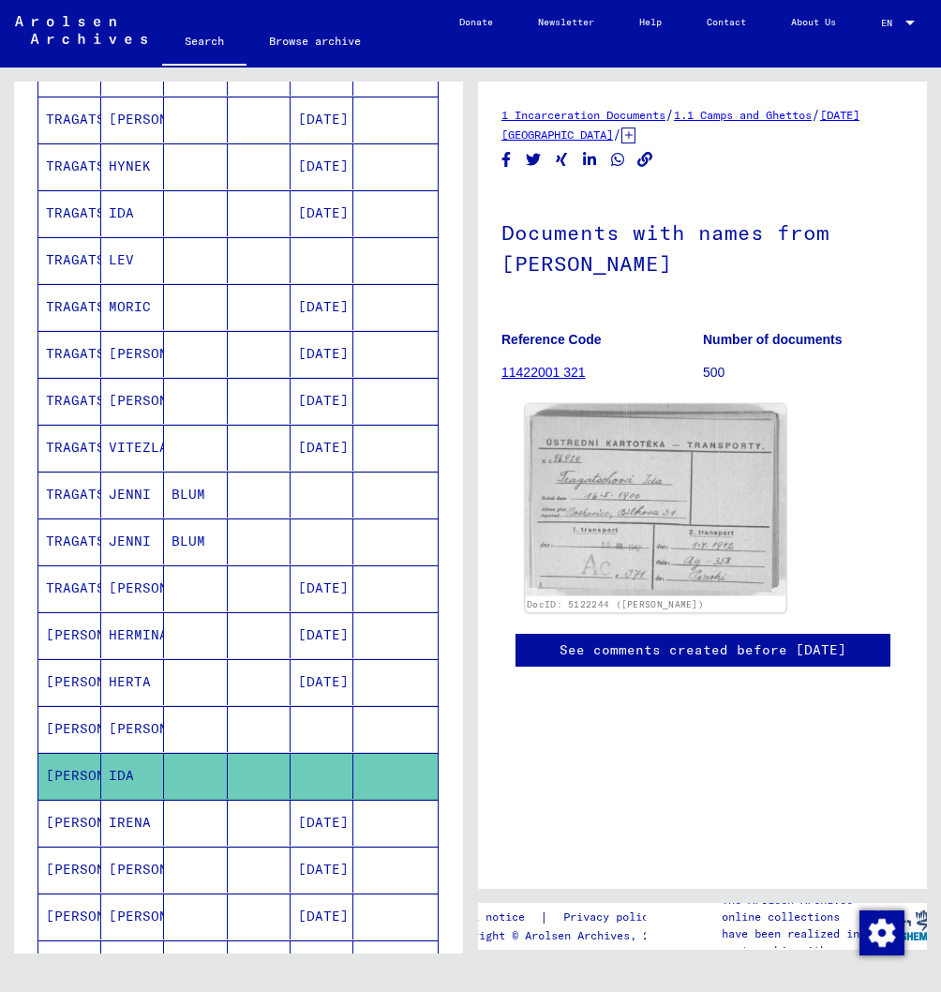
click at [608, 468] on img at bounding box center [655, 500] width 261 height 192
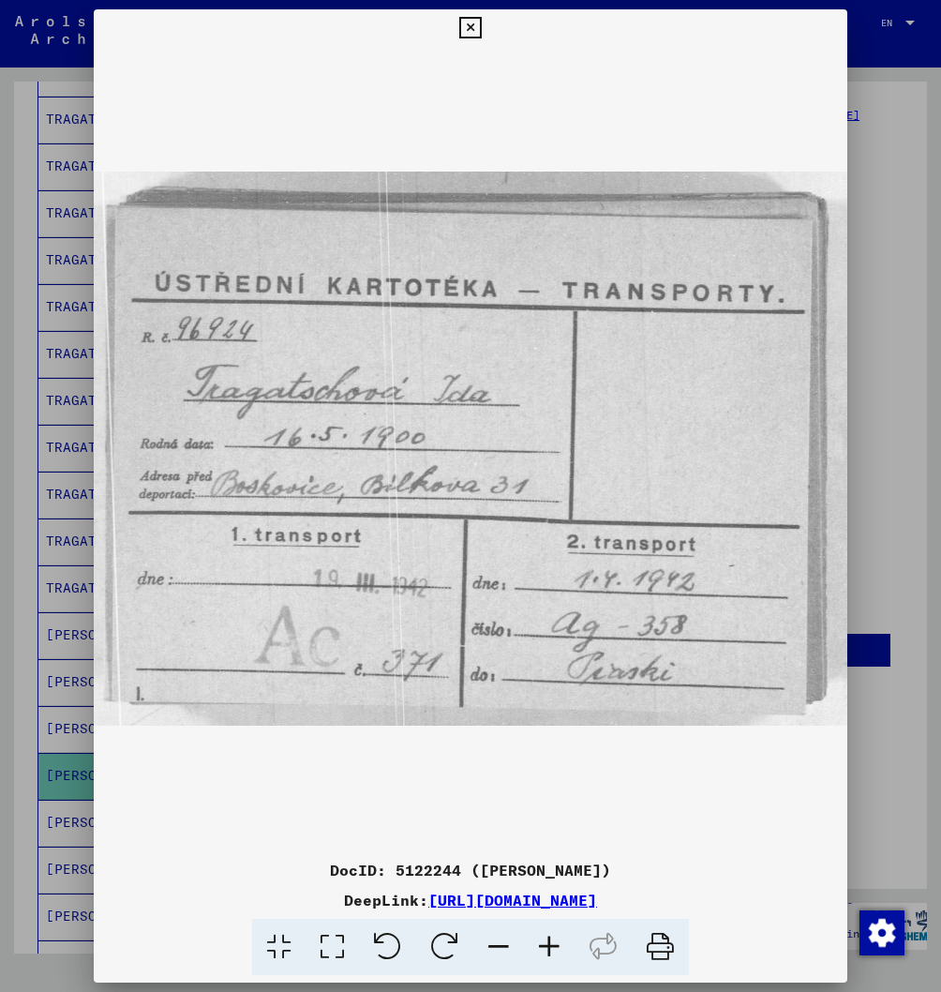
click at [481, 25] on icon at bounding box center [470, 28] width 22 height 22
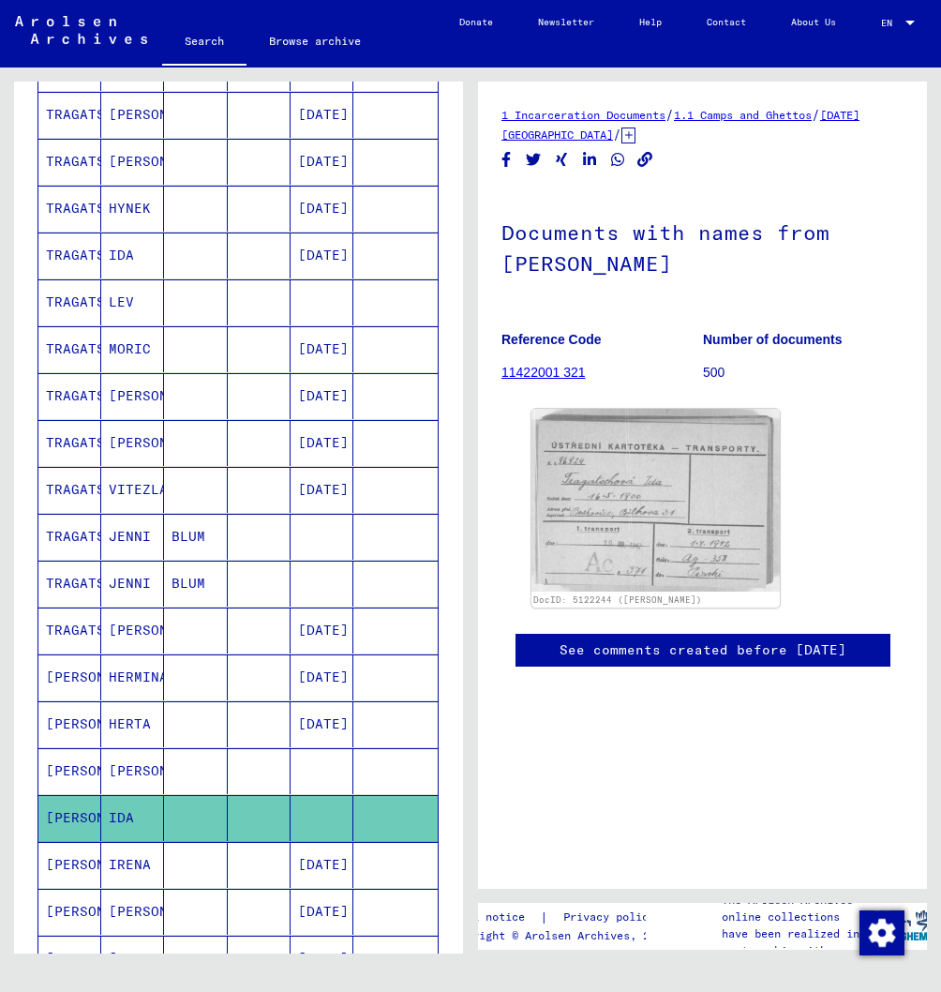
scroll to position [352, 0]
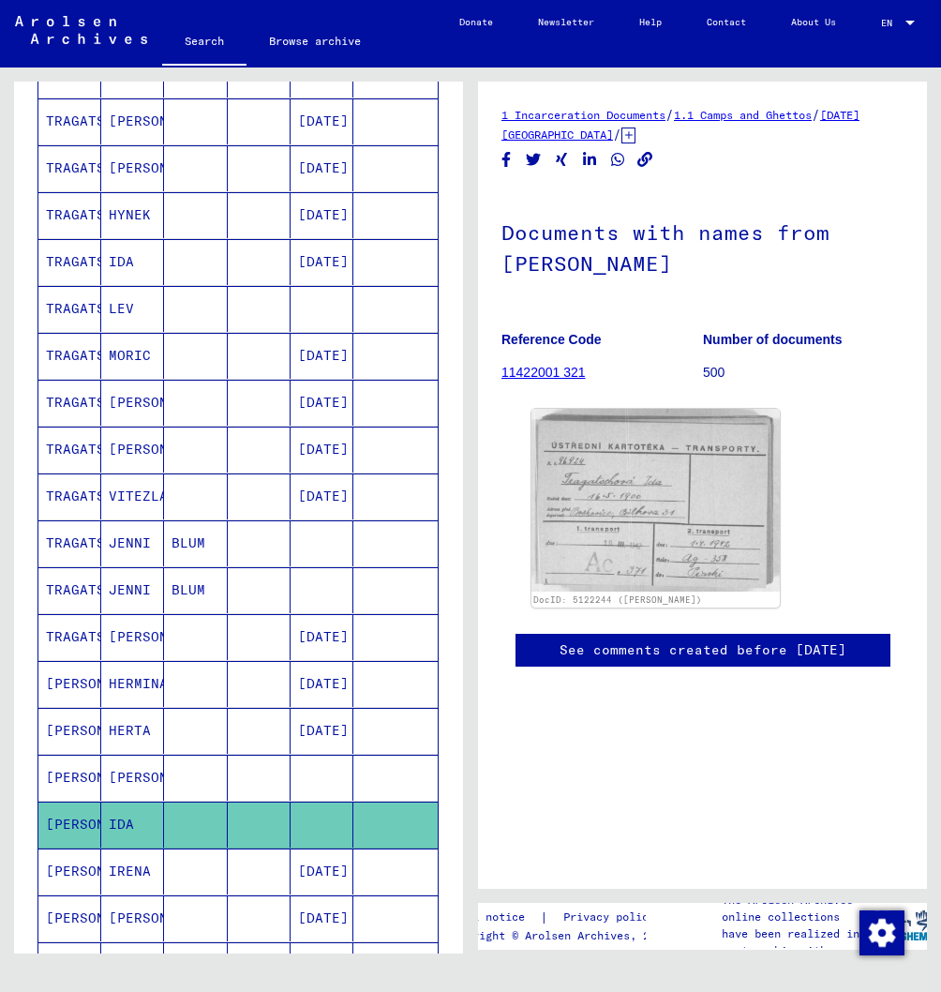
click at [146, 379] on mat-cell "MORIC" at bounding box center [132, 356] width 63 height 46
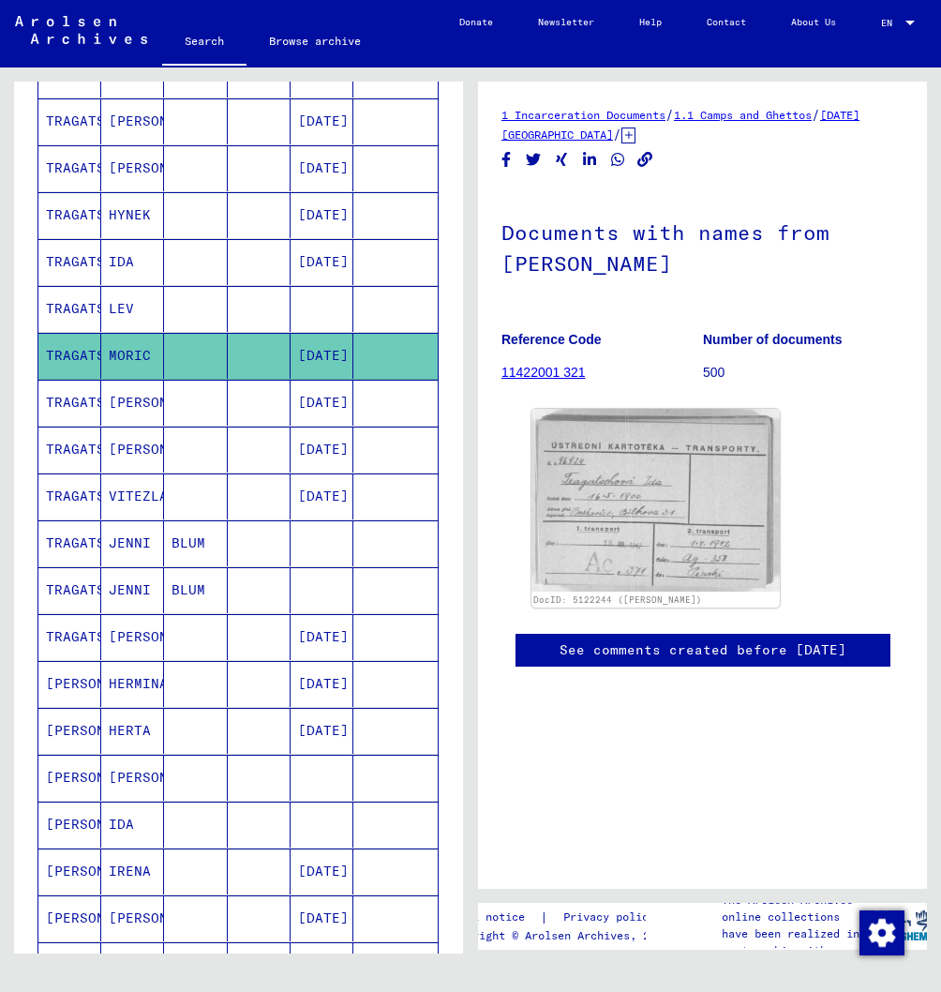
click at [139, 375] on mat-cell "MORIC" at bounding box center [132, 356] width 63 height 46
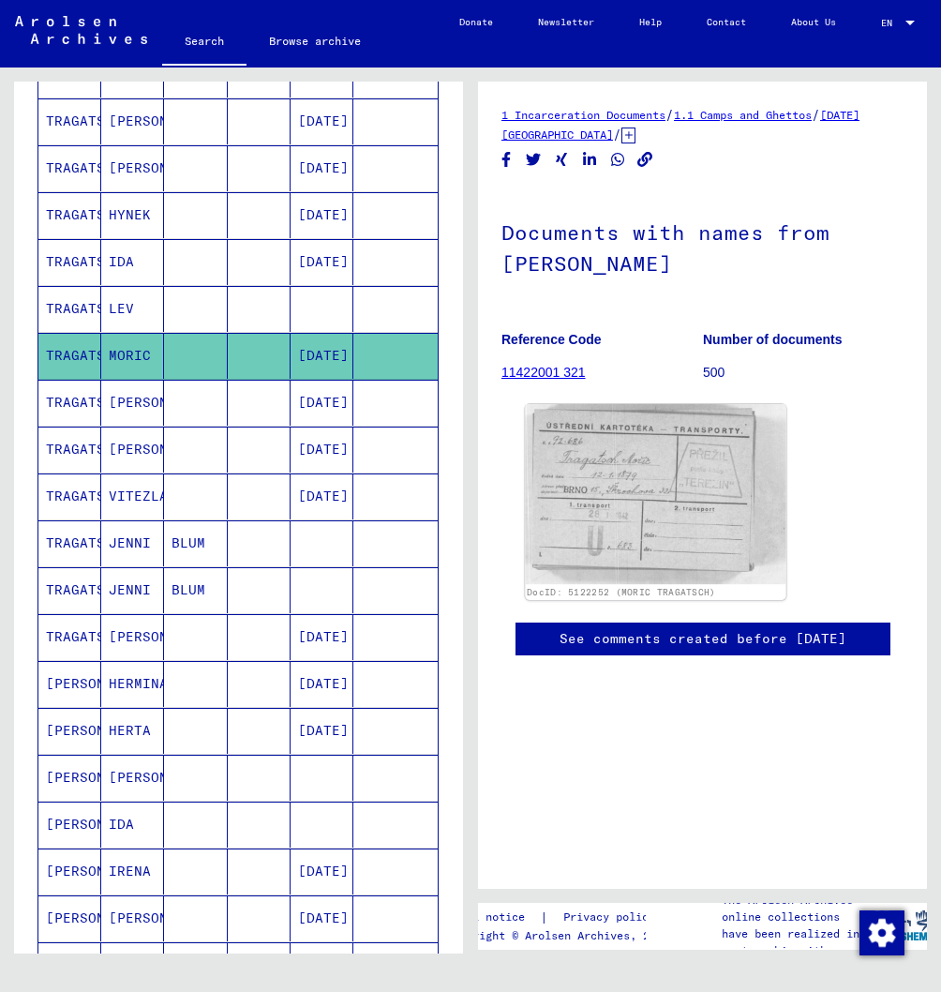
click at [599, 502] on img at bounding box center [655, 494] width 261 height 180
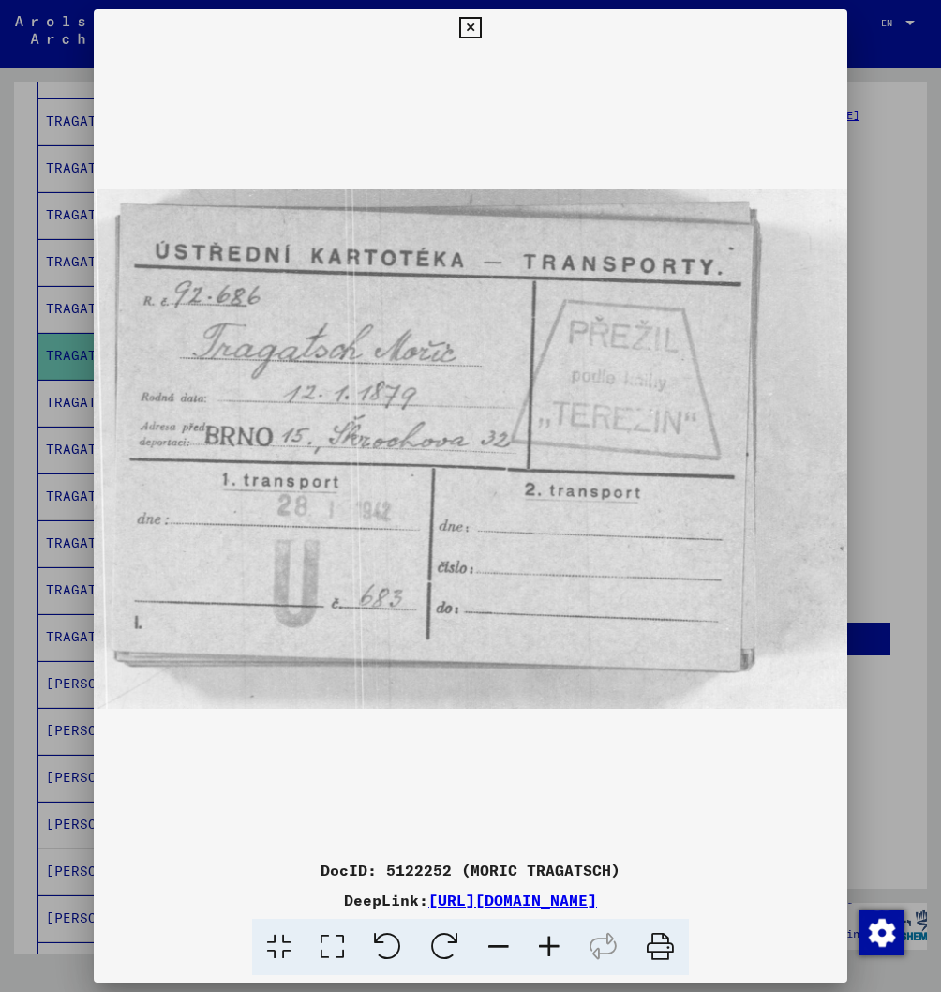
click at [481, 30] on icon at bounding box center [470, 28] width 22 height 22
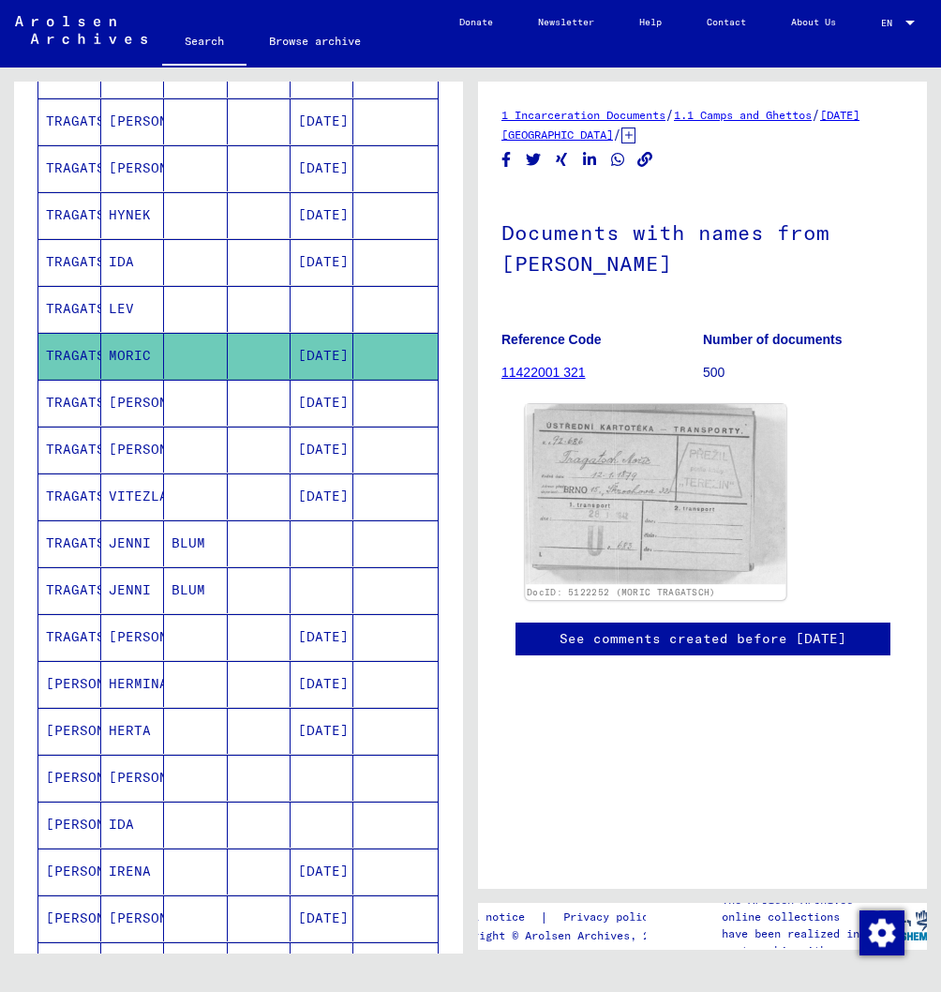
drag, startPoint x: 700, startPoint y: 494, endPoint x: 658, endPoint y: 488, distance: 42.6
drag, startPoint x: 664, startPoint y: 428, endPoint x: 531, endPoint y: 462, distance: 136.4
click at [136, 414] on mat-cell "ROBERT" at bounding box center [132, 403] width 63 height 46
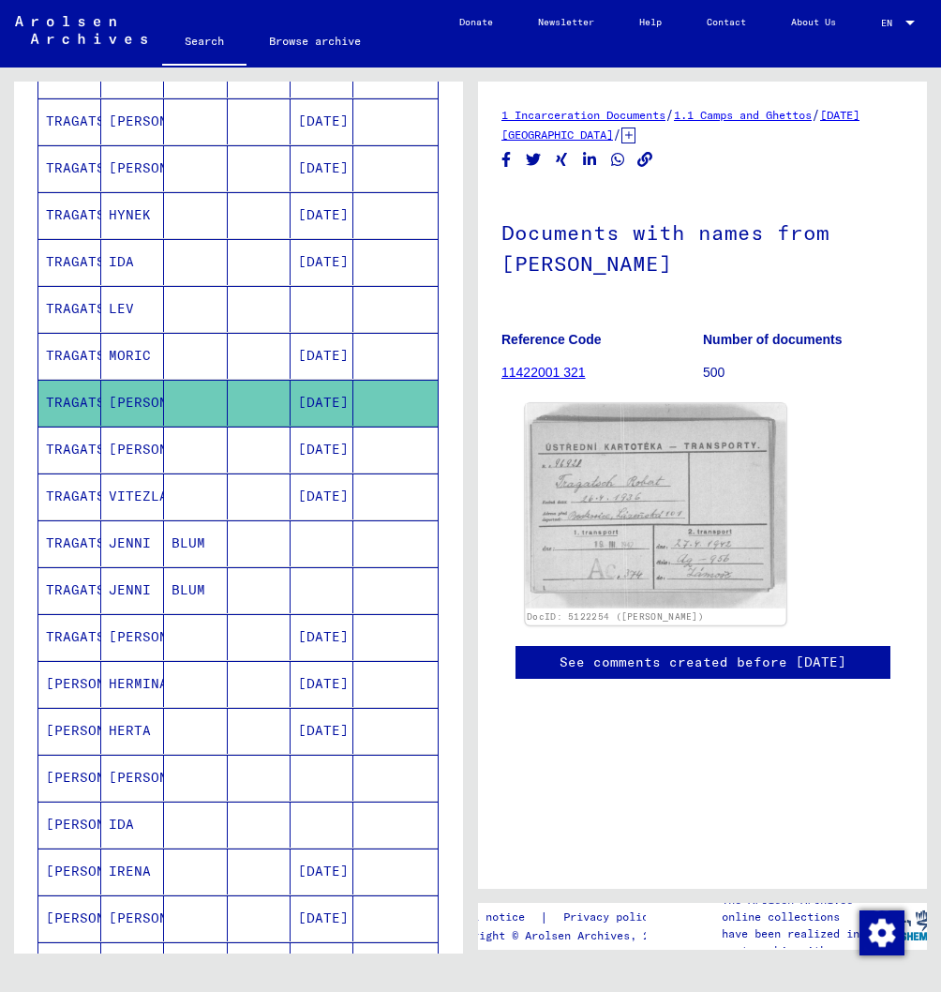
click at [693, 498] on img at bounding box center [655, 506] width 261 height 204
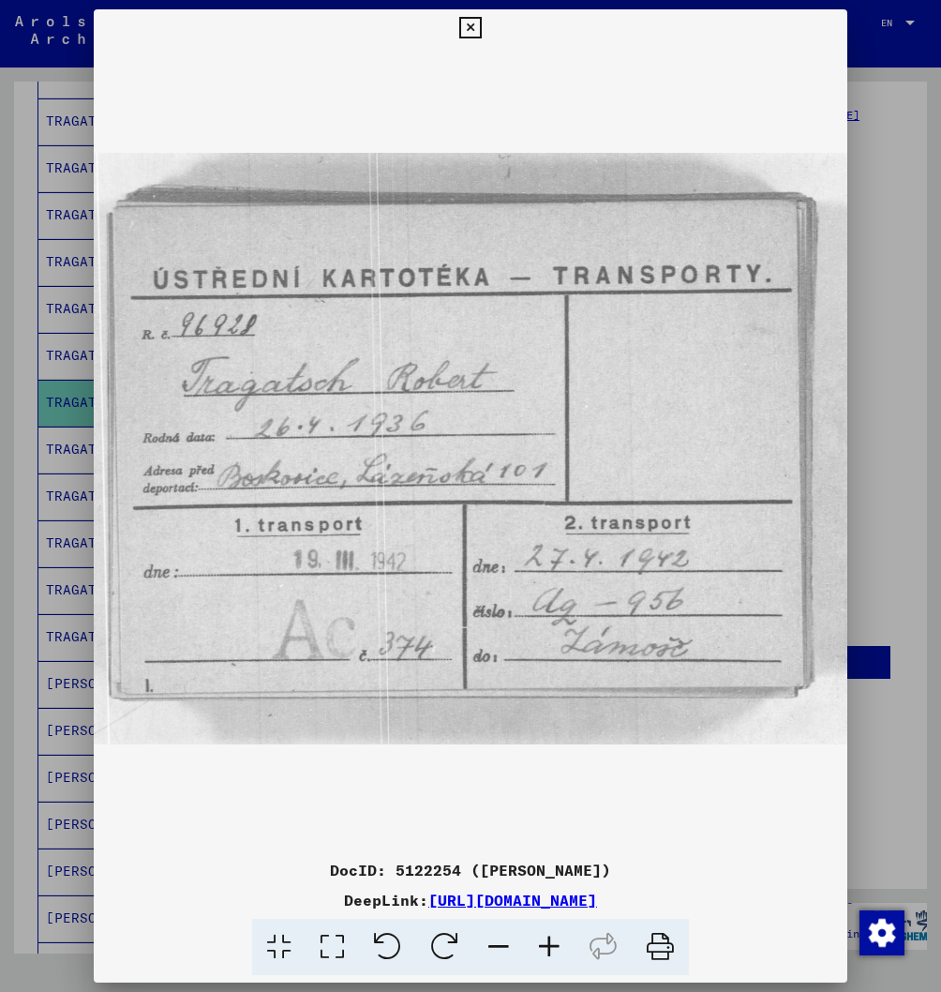
click at [481, 32] on icon at bounding box center [470, 28] width 22 height 22
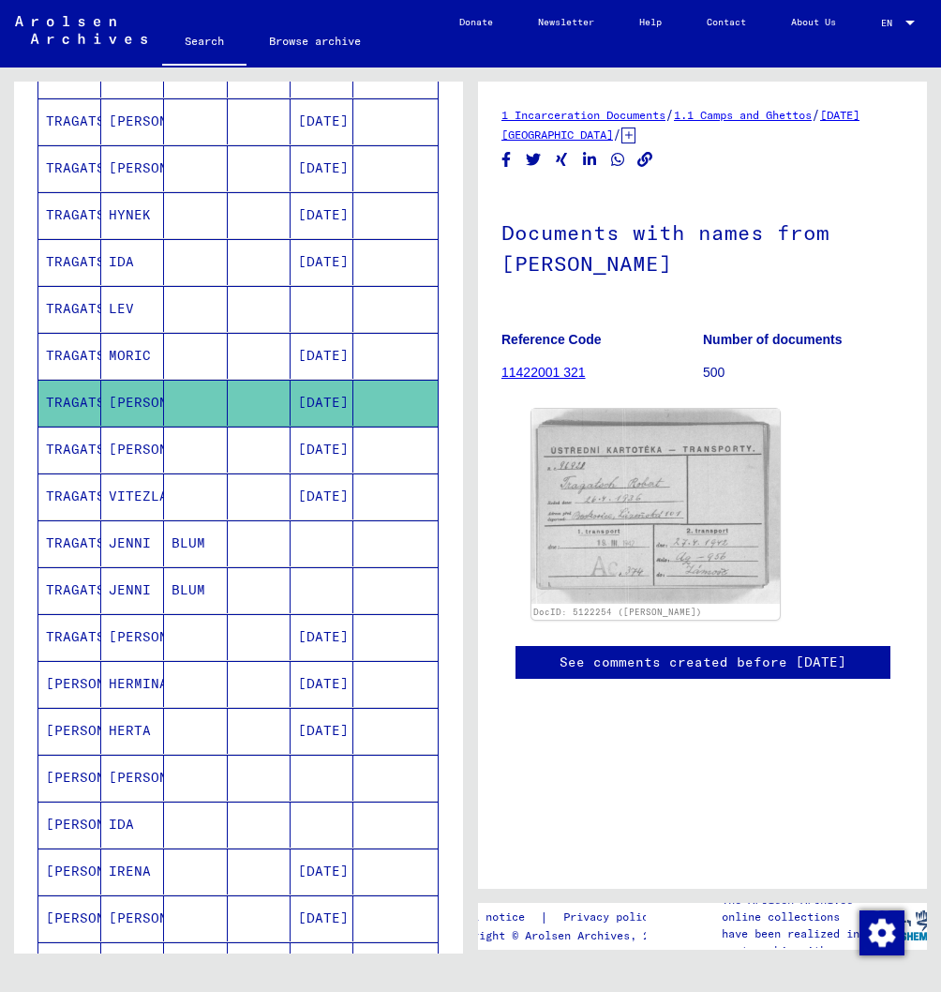
click at [148, 455] on mat-cell "RUDOLF" at bounding box center [132, 450] width 63 height 46
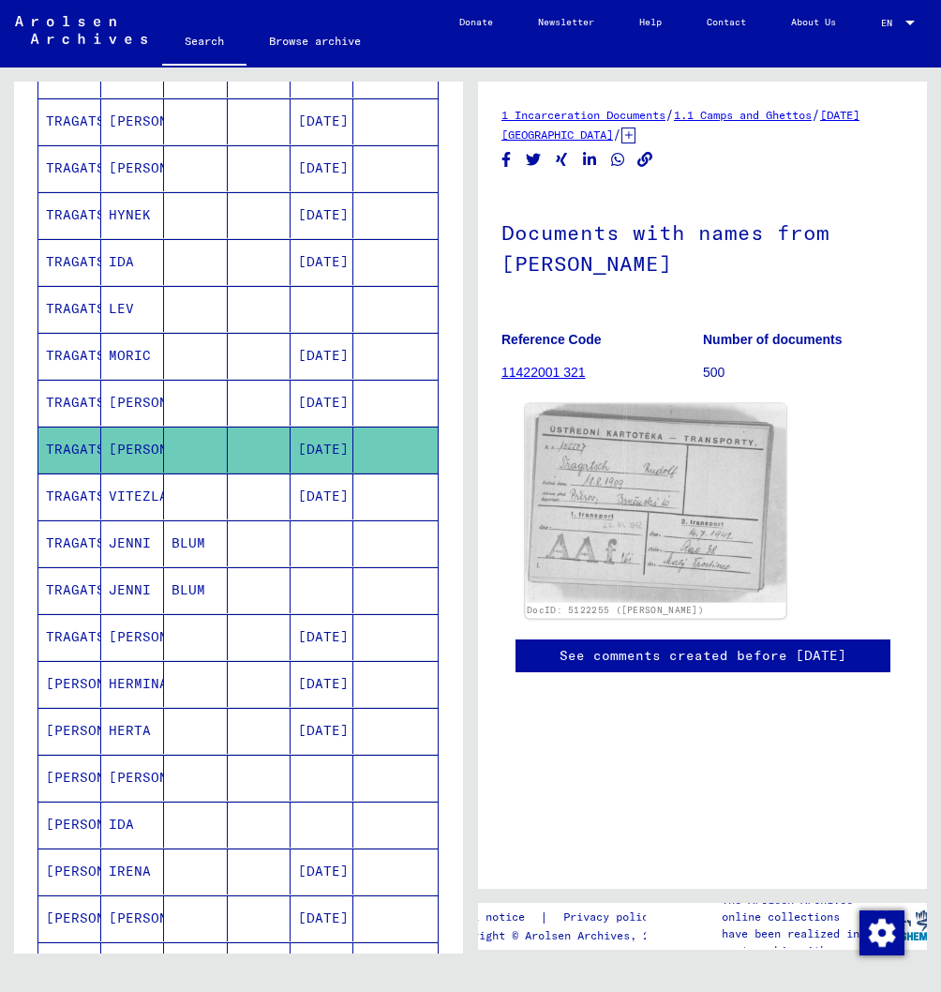
click at [681, 501] on img at bounding box center [655, 503] width 261 height 199
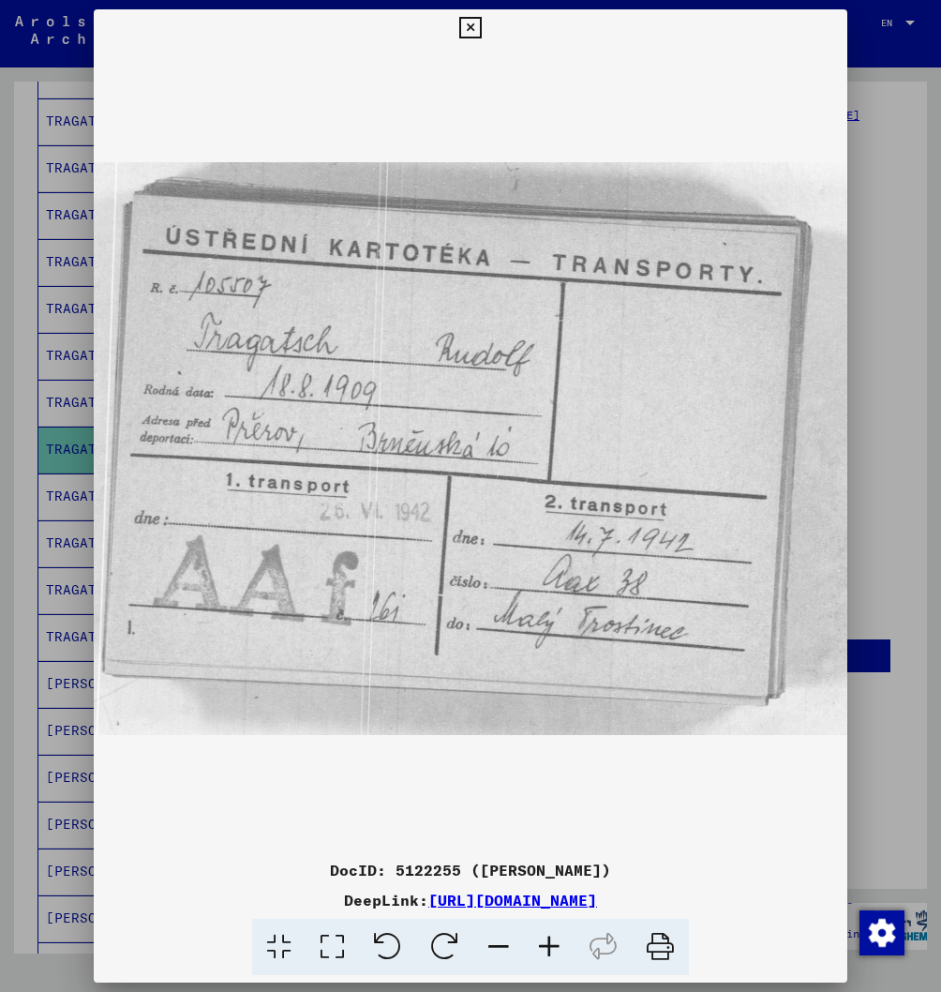
click at [481, 24] on icon at bounding box center [470, 28] width 22 height 22
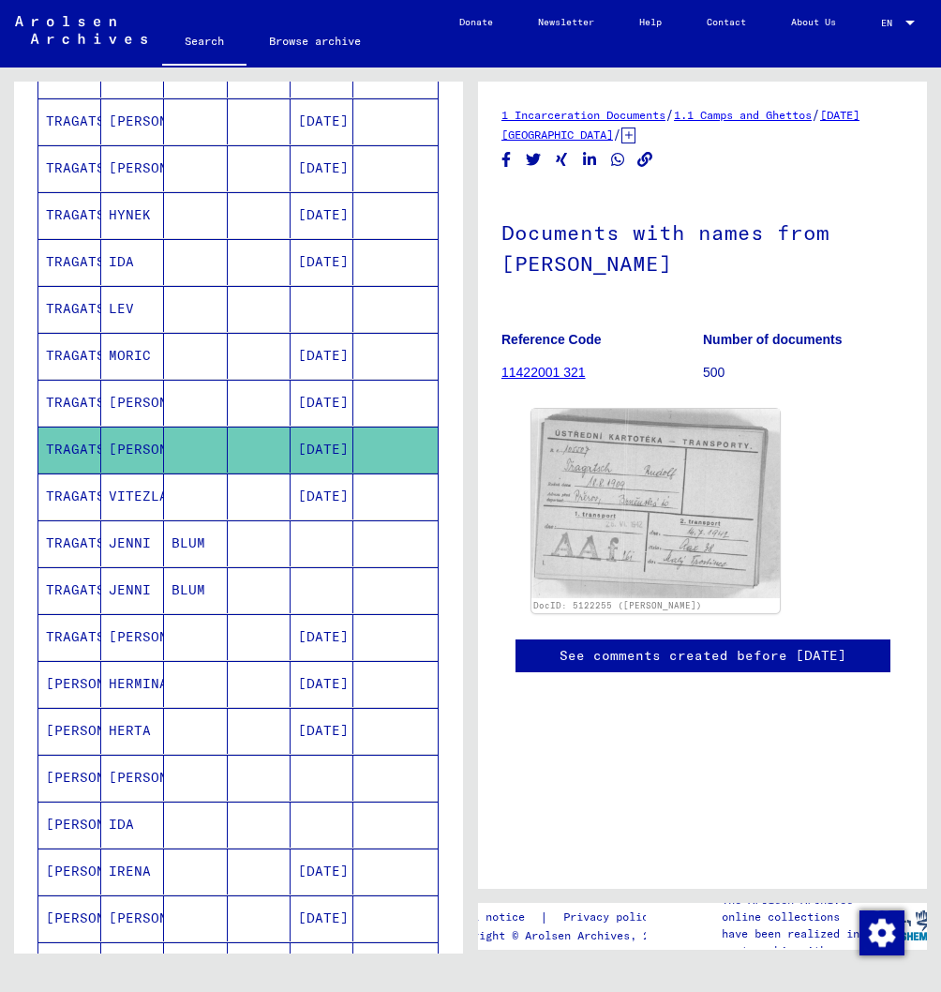
click at [118, 552] on mat-cell "JENNI" at bounding box center [132, 543] width 63 height 46
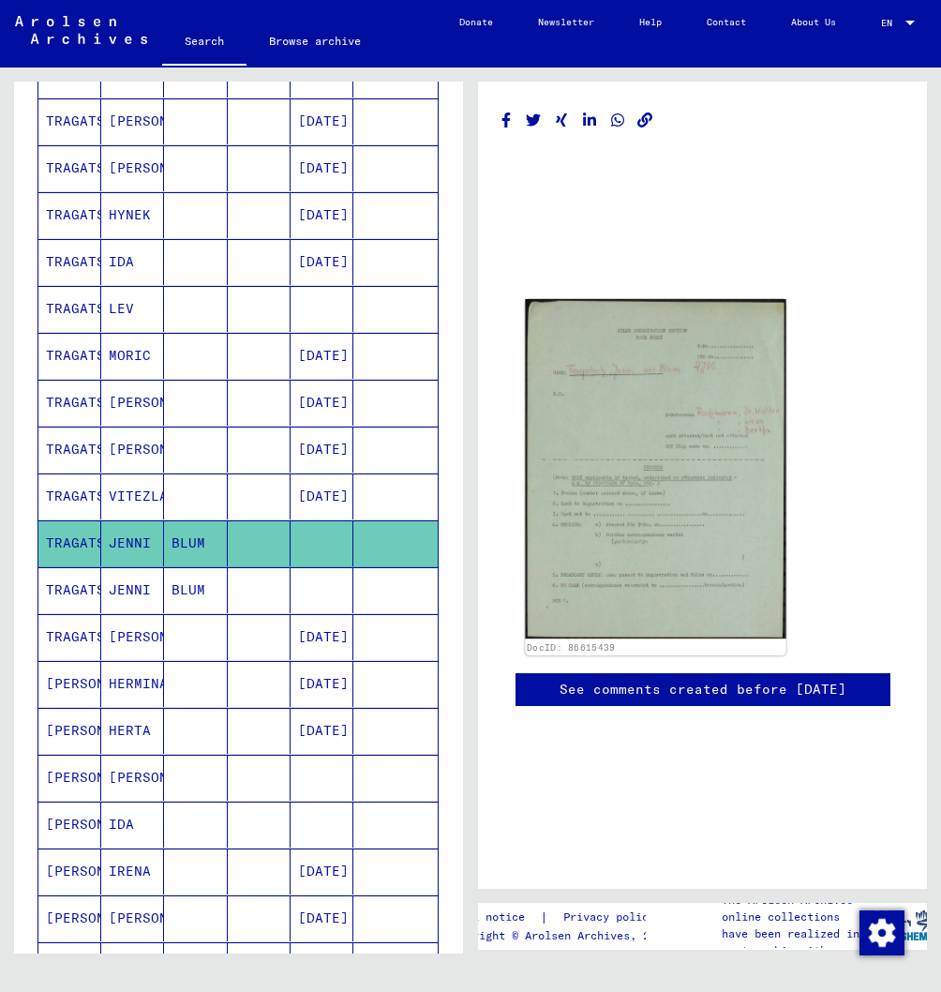
click at [719, 404] on img at bounding box center [655, 468] width 261 height 339
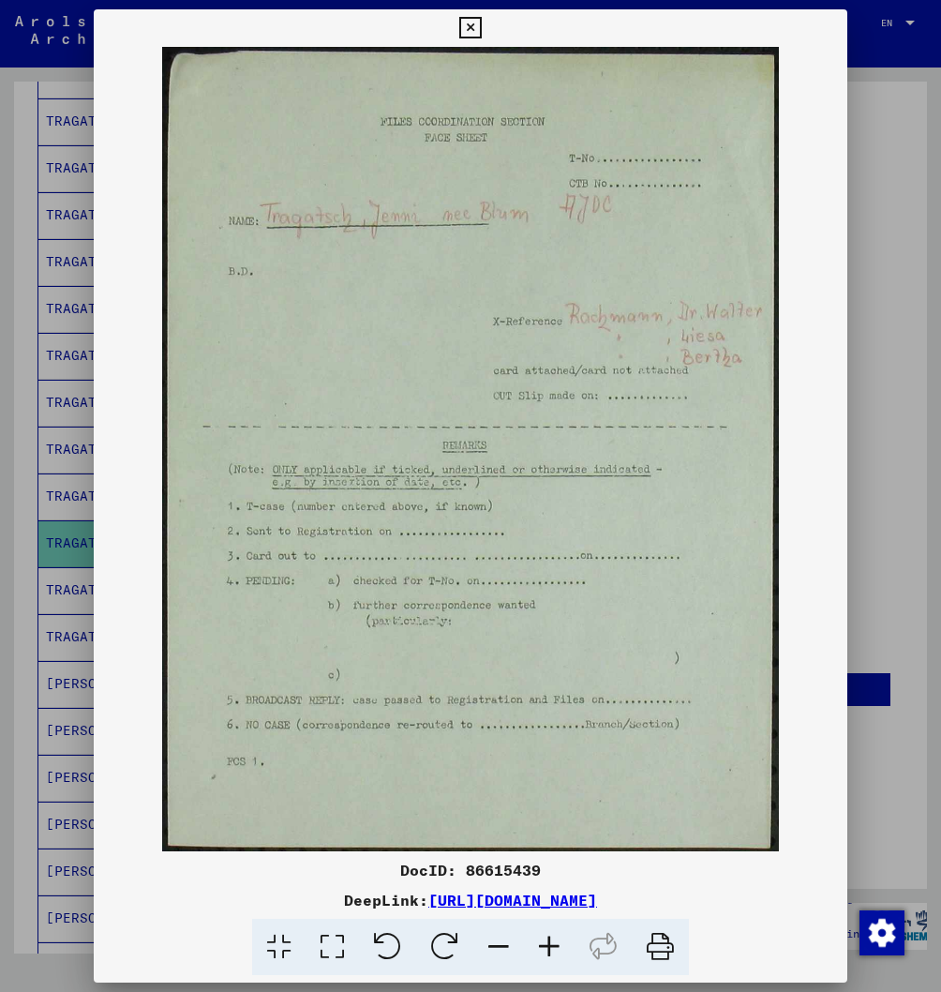
click at [481, 22] on icon at bounding box center [470, 28] width 22 height 22
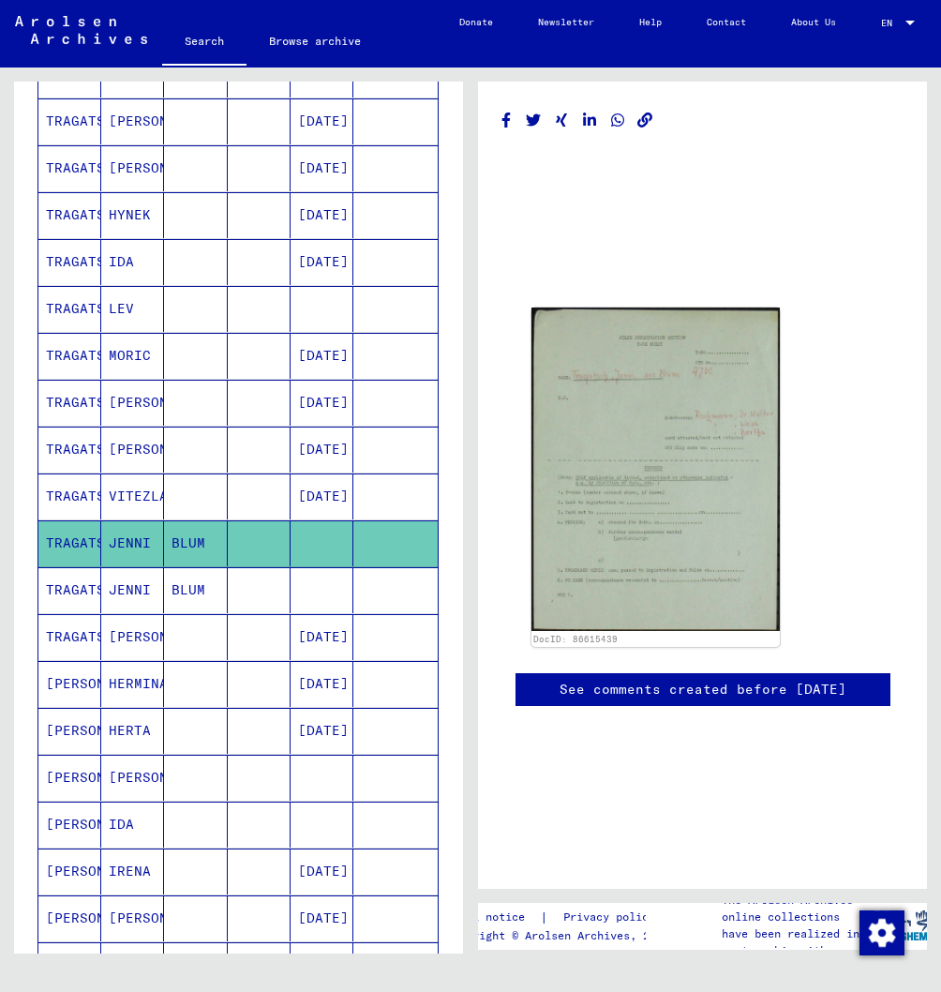
click at [171, 613] on mat-cell "BLUM" at bounding box center [195, 590] width 63 height 46
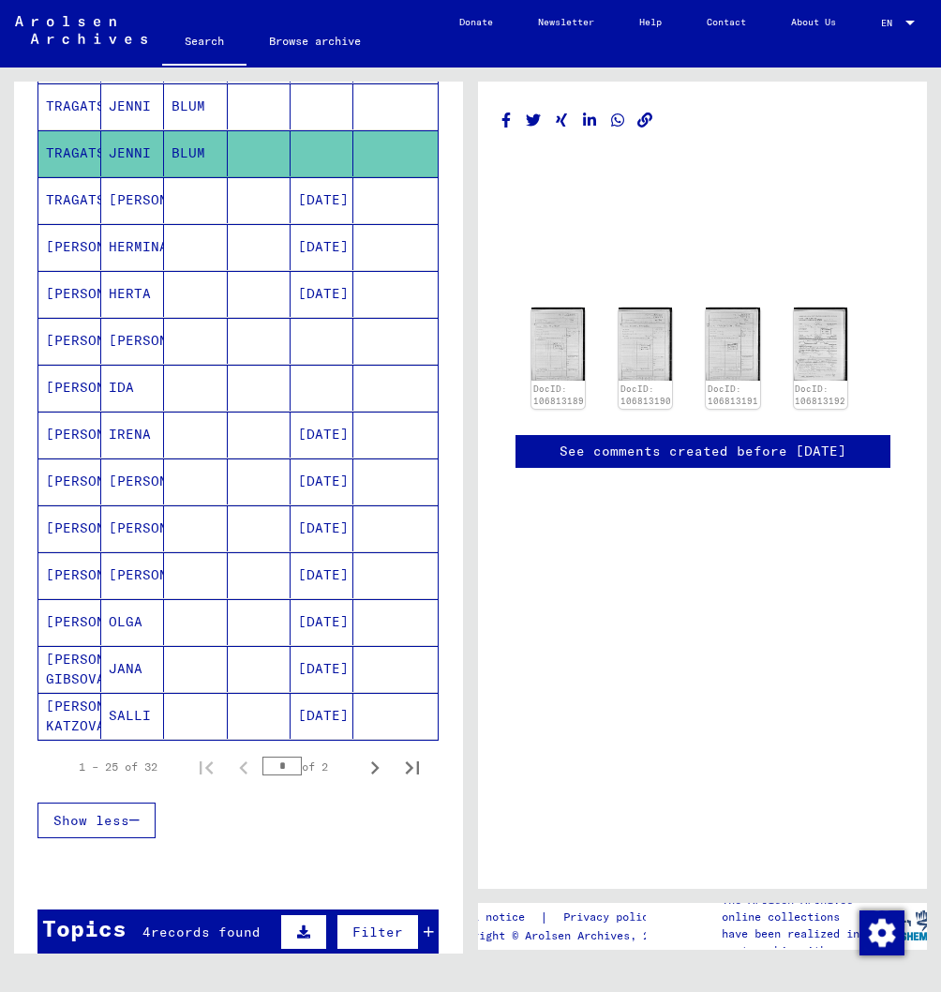
scroll to position [1095, 0]
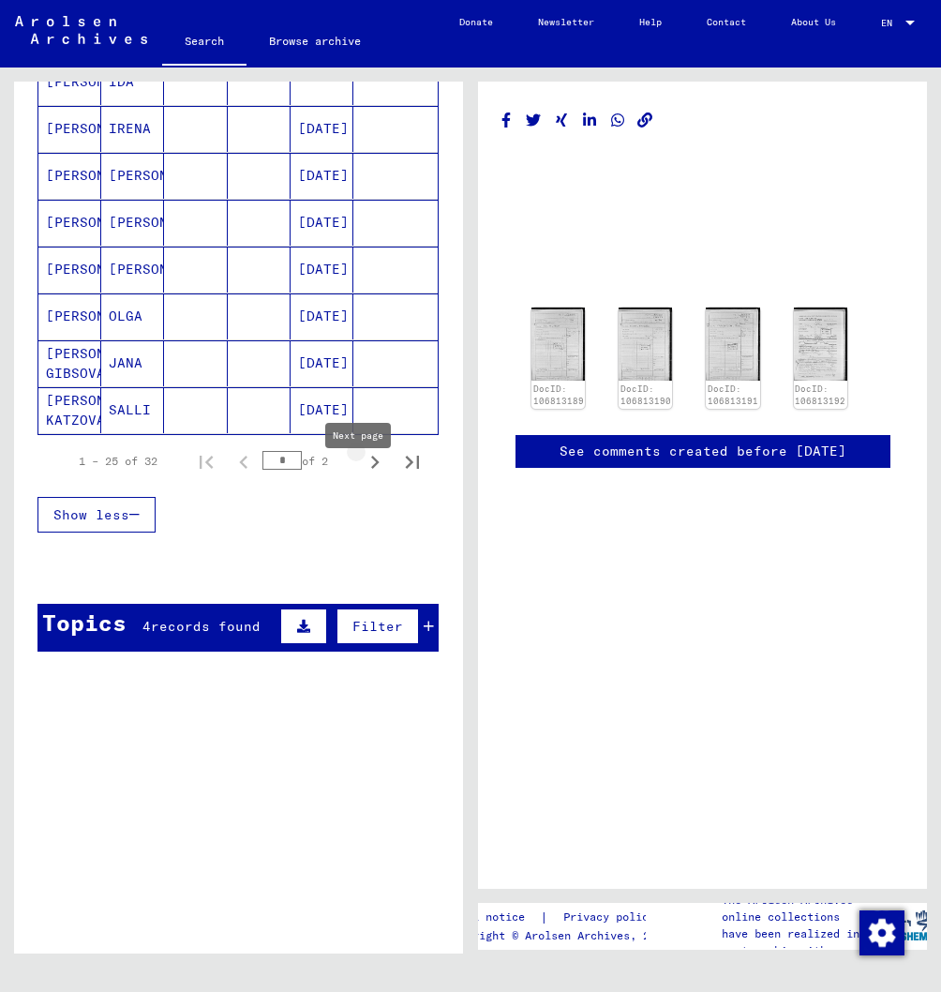
click at [377, 475] on icon "Next page" at bounding box center [375, 462] width 26 height 26
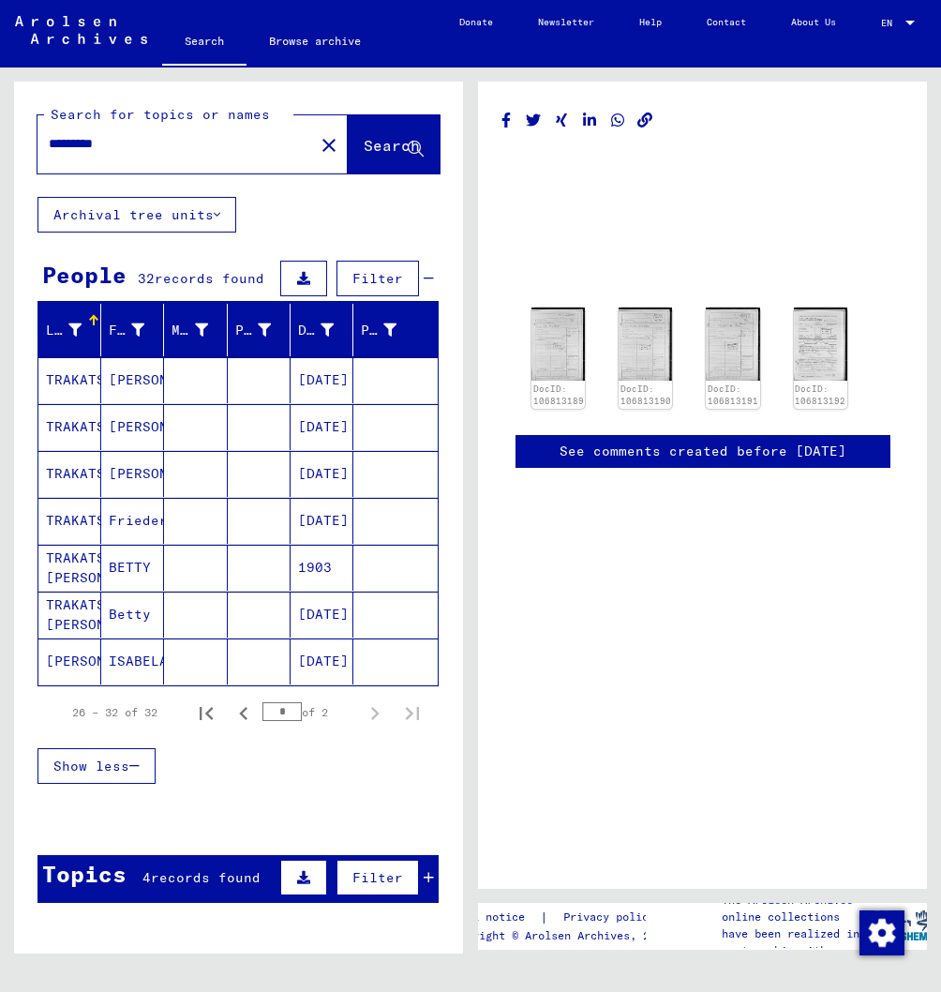
scroll to position [0, 0]
click at [237, 726] on icon "Previous page" at bounding box center [244, 713] width 26 height 26
type input "*"
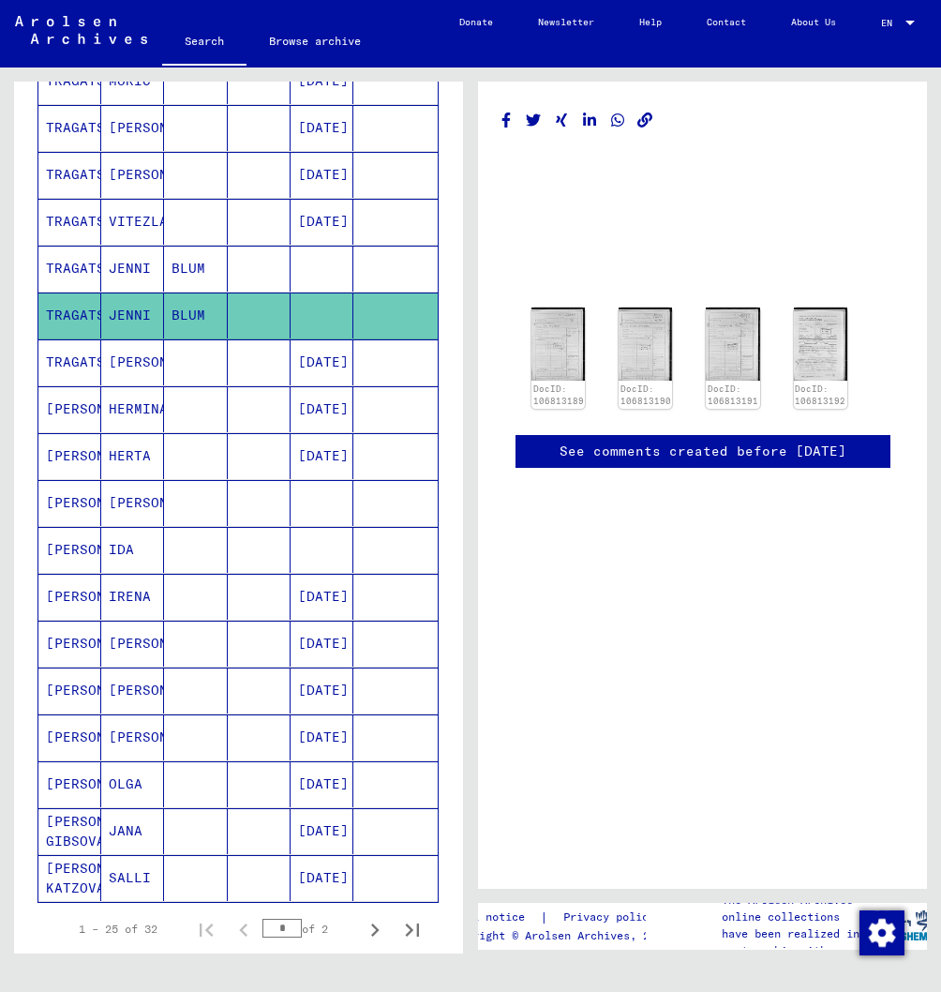
scroll to position [702, 0]
